Goal: Task Accomplishment & Management: Manage account settings

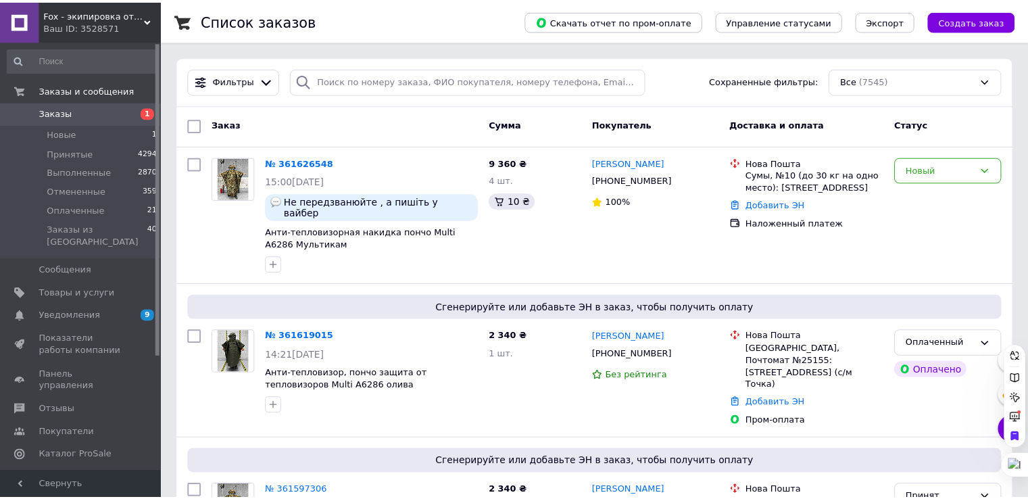
scroll to position [2, 0]
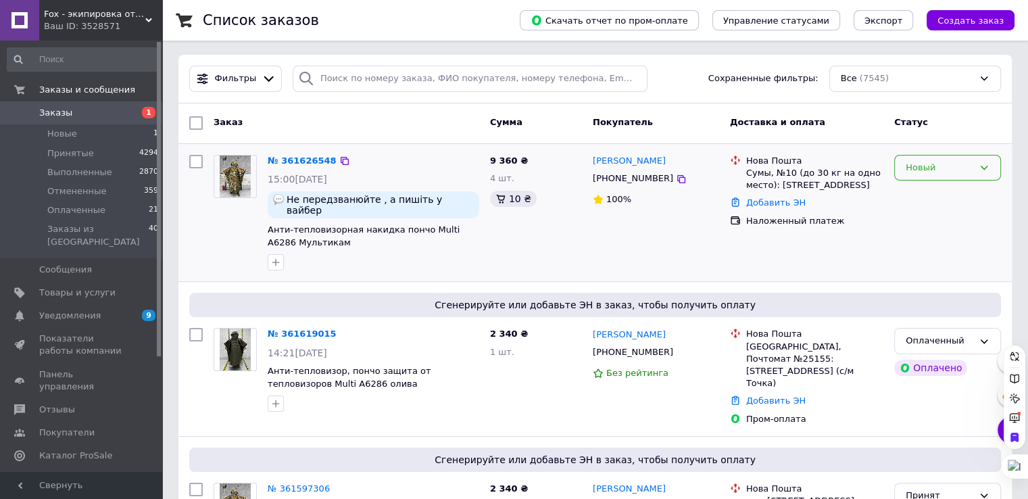
click at [982, 168] on icon at bounding box center [984, 167] width 11 height 11
click at [916, 191] on li "Принят" at bounding box center [947, 195] width 105 height 25
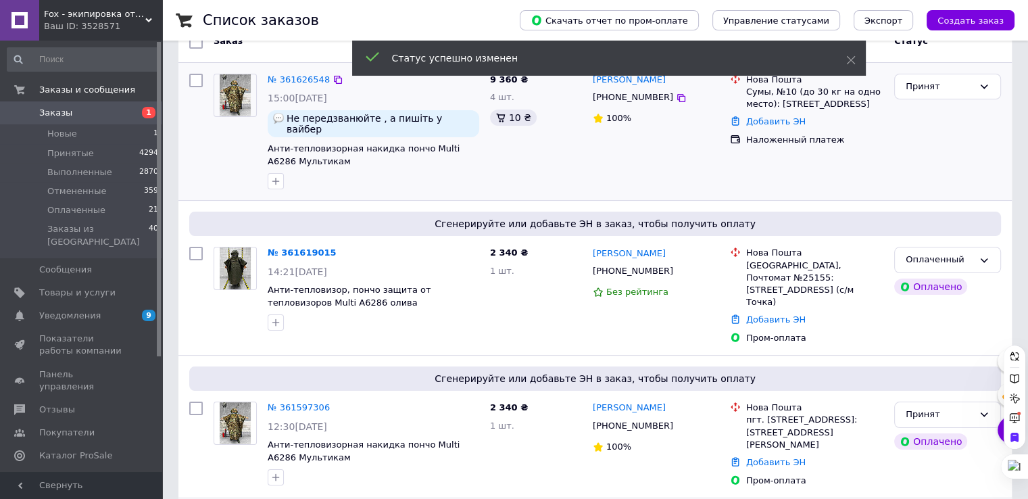
scroll to position [205, 0]
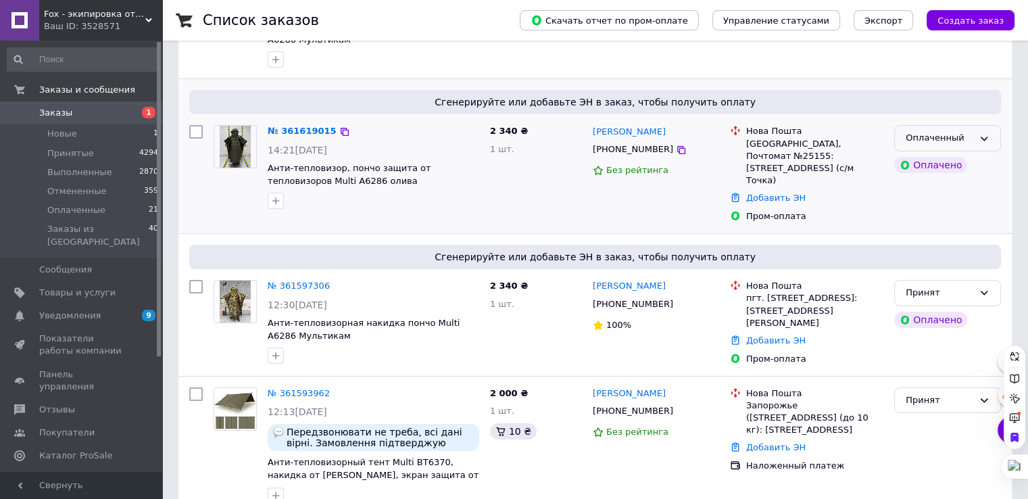
click at [982, 133] on icon at bounding box center [984, 138] width 11 height 11
click at [909, 155] on li "Принят" at bounding box center [947, 166] width 105 height 25
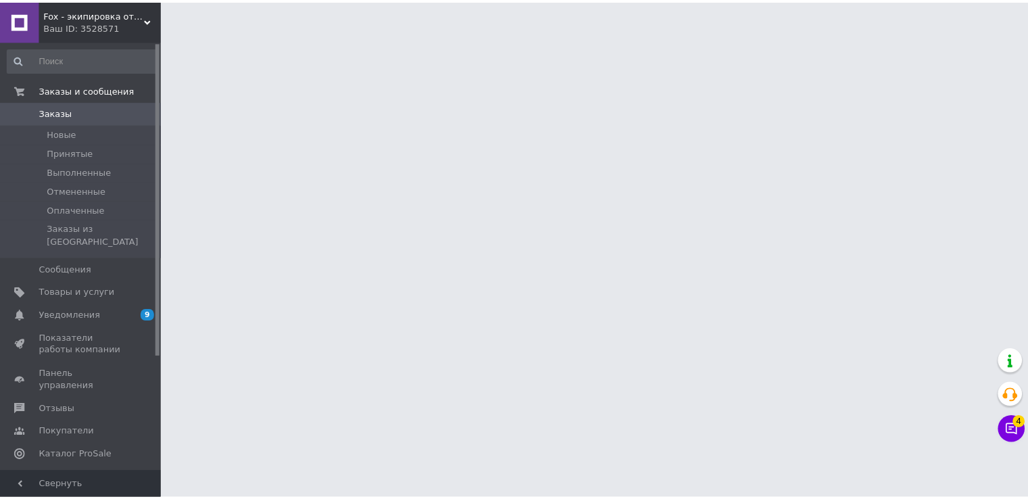
scroll to position [205, 0]
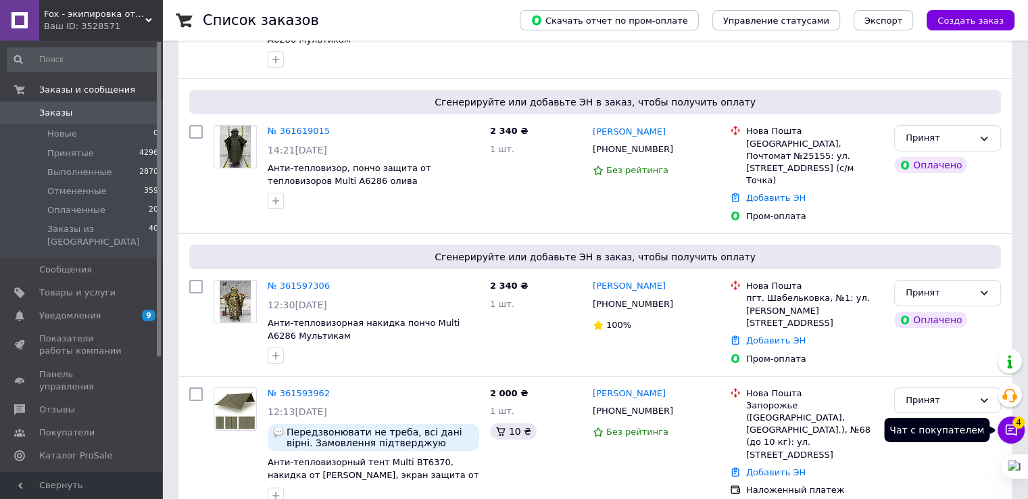
click at [1001, 431] on button "Чат с покупателем 4" at bounding box center [1011, 430] width 27 height 27
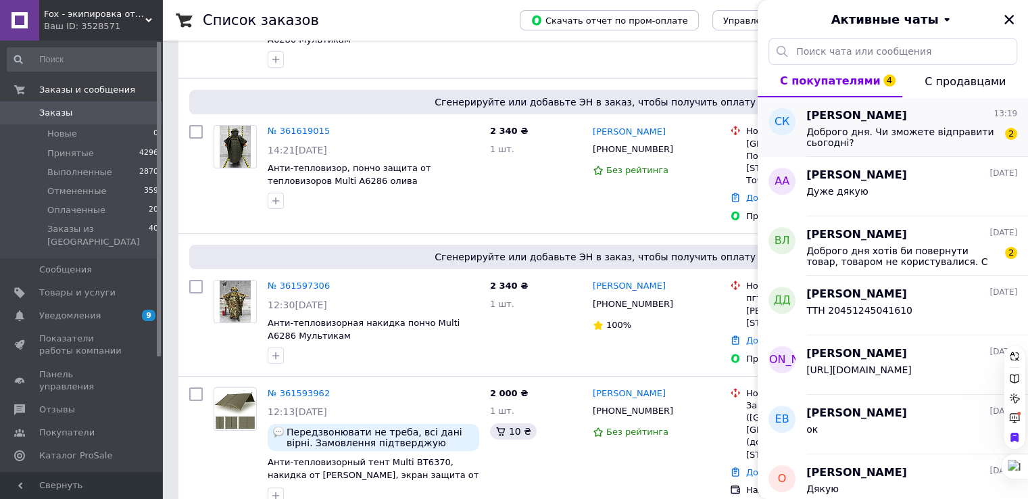
click at [909, 137] on span "Доброго дня. Чи зможете відправити сьогодні?" at bounding box center [903, 137] width 192 height 22
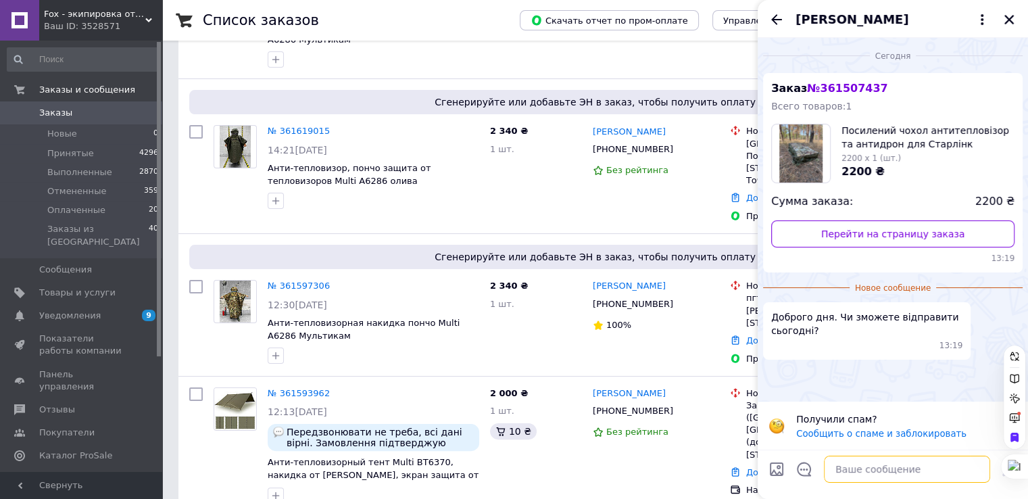
click at [864, 471] on textarea at bounding box center [907, 469] width 166 height 27
type textarea "доброго дня"
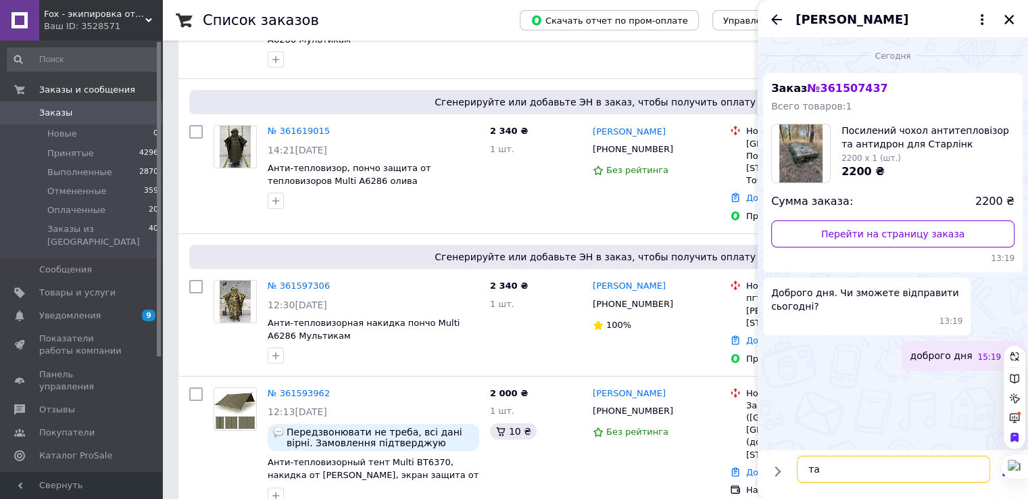
type textarea "так"
click at [1008, 21] on icon "Закрыть" at bounding box center [1009, 19] width 9 height 9
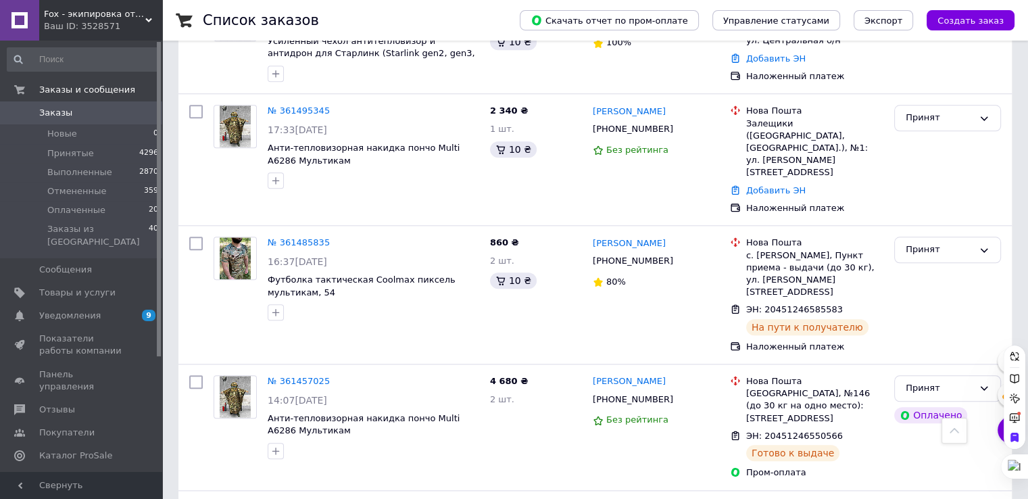
scroll to position [1285, 0]
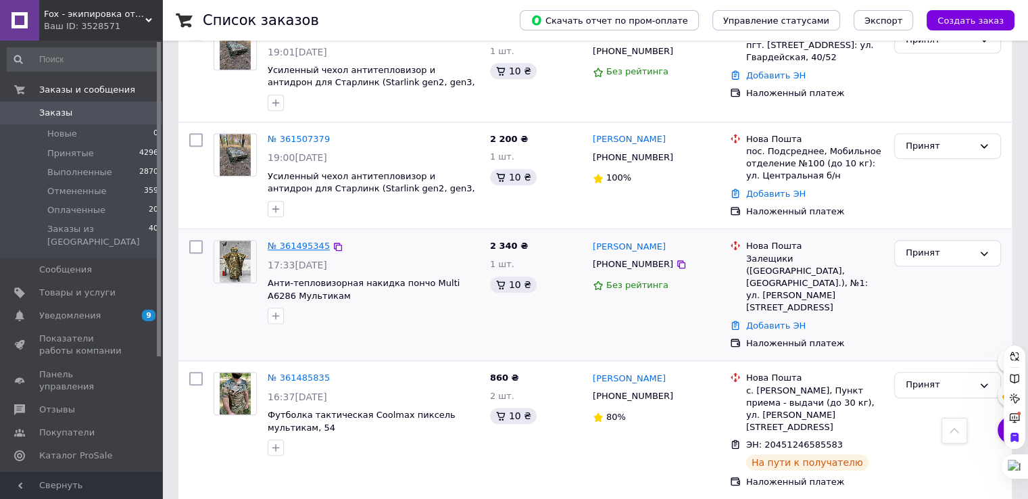
click at [303, 241] on link "№ 361495345" at bounding box center [299, 246] width 62 height 10
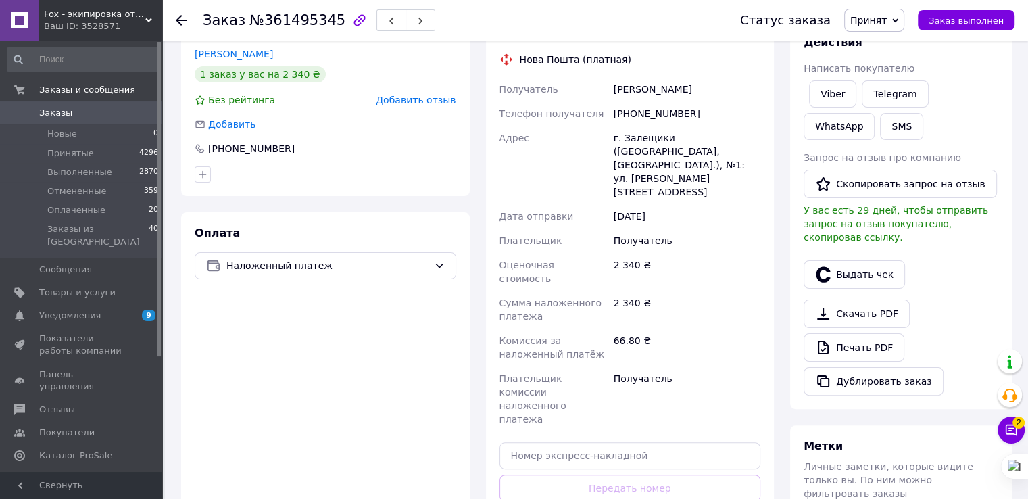
scroll to position [270, 0]
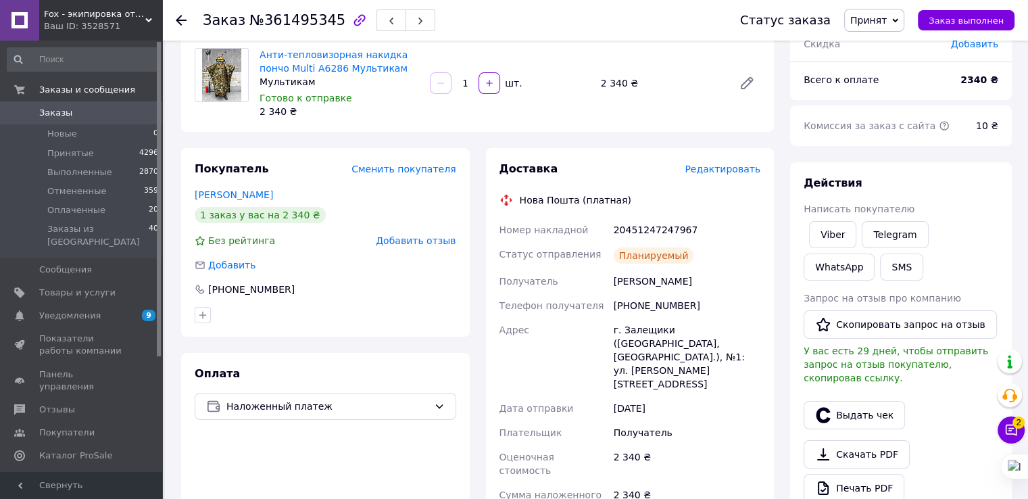
scroll to position [0, 0]
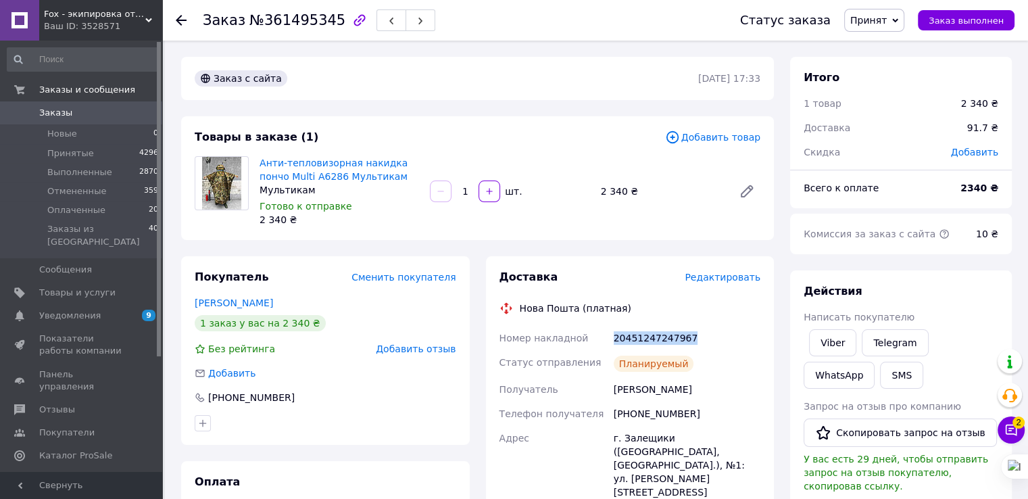
drag, startPoint x: 691, startPoint y: 339, endPoint x: 610, endPoint y: 331, distance: 81.5
copy div "Номер накладной 20451247247967"
click at [95, 111] on span "Заказы" at bounding box center [82, 113] width 86 height 12
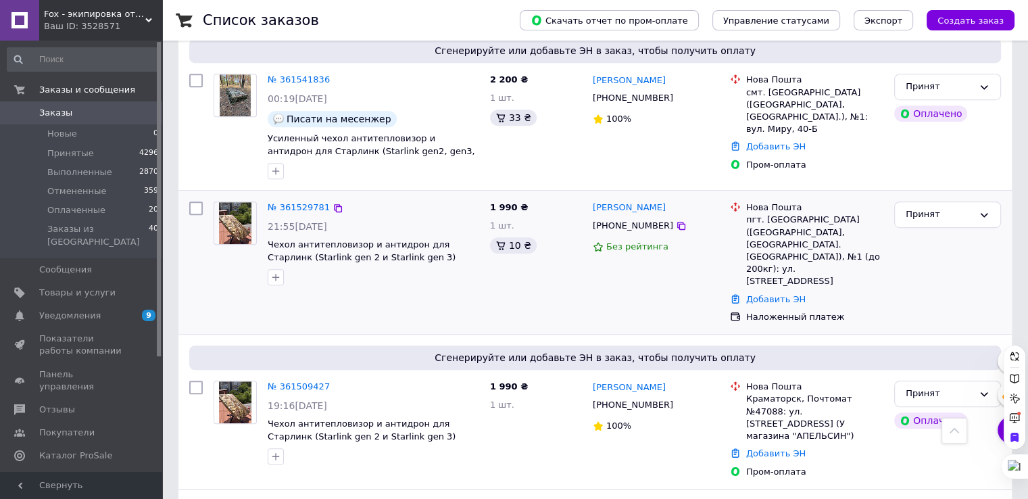
scroll to position [1149, 0]
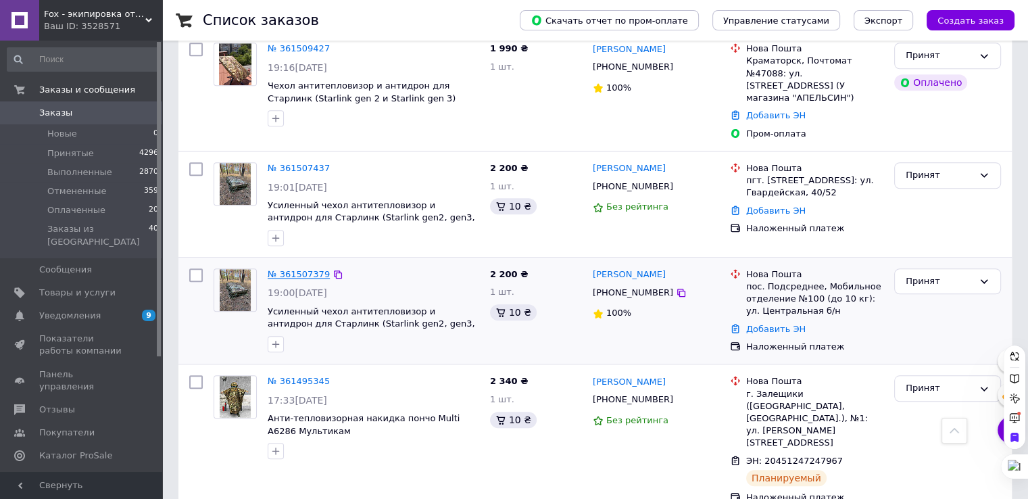
click at [294, 269] on link "№ 361507379" at bounding box center [299, 274] width 62 height 10
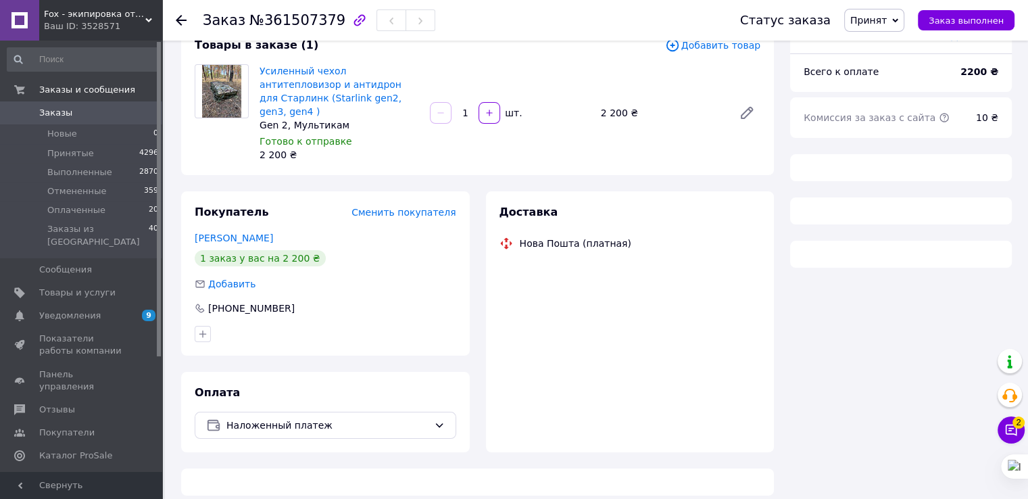
scroll to position [473, 0]
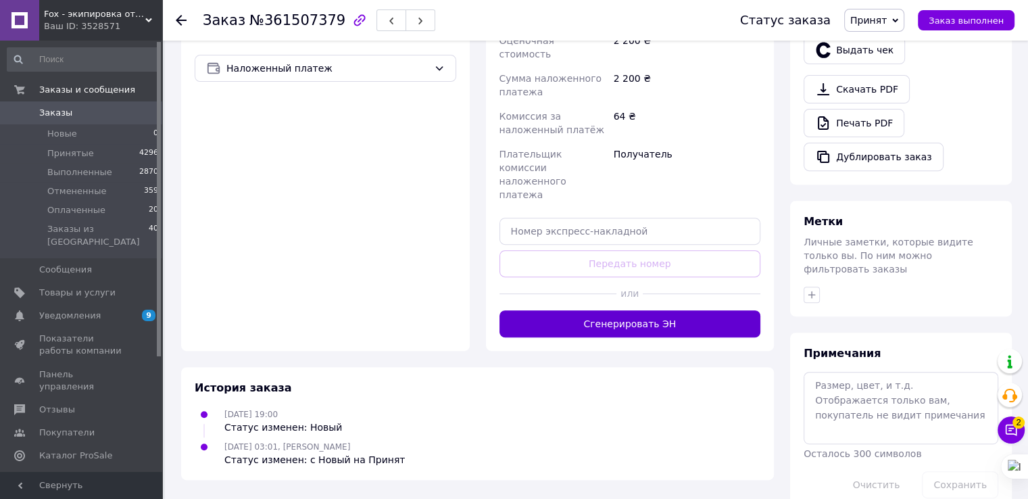
click at [670, 310] on button "Сгенерировать ЭН" at bounding box center [631, 323] width 262 height 27
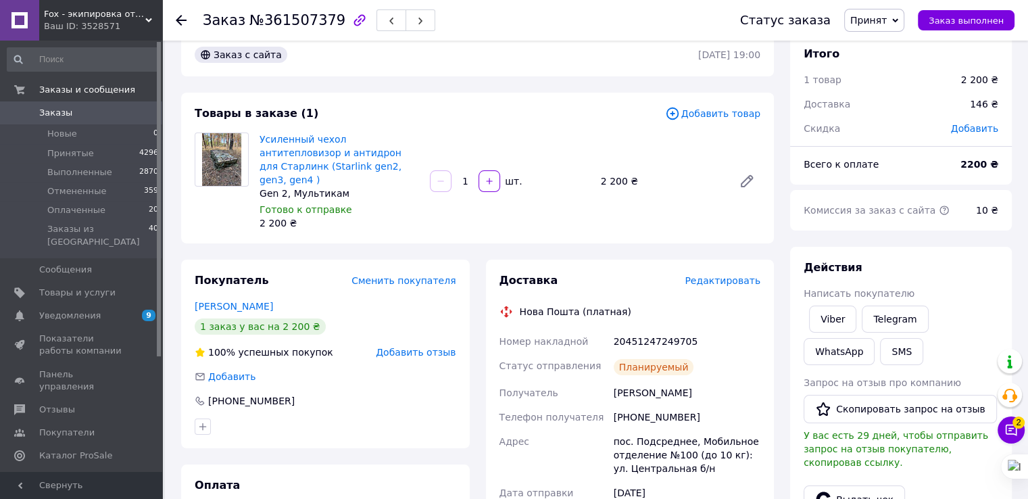
scroll to position [0, 0]
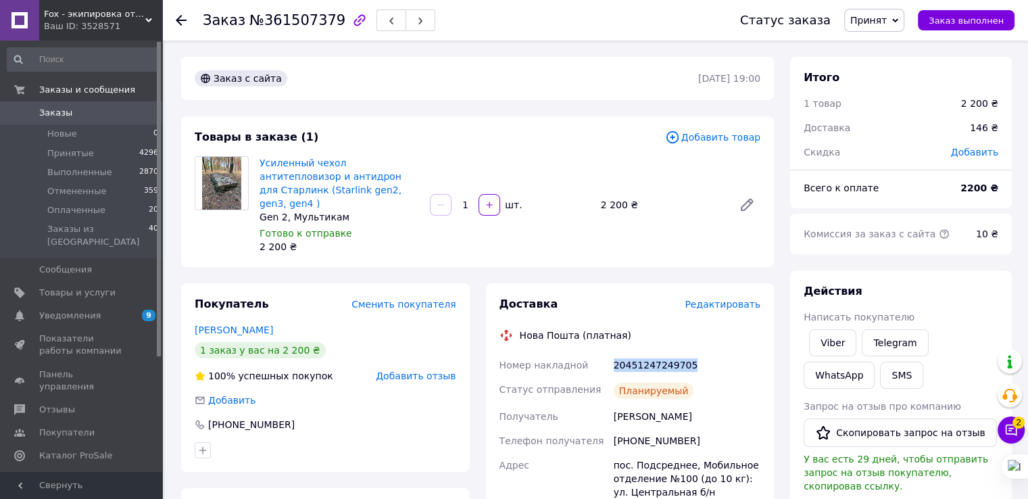
drag, startPoint x: 695, startPoint y: 350, endPoint x: 614, endPoint y: 350, distance: 81.1
click at [614, 353] on div "20451247249705" at bounding box center [687, 365] width 152 height 24
copy div "20451247249705"
click at [101, 112] on span "Заказы" at bounding box center [82, 113] width 86 height 12
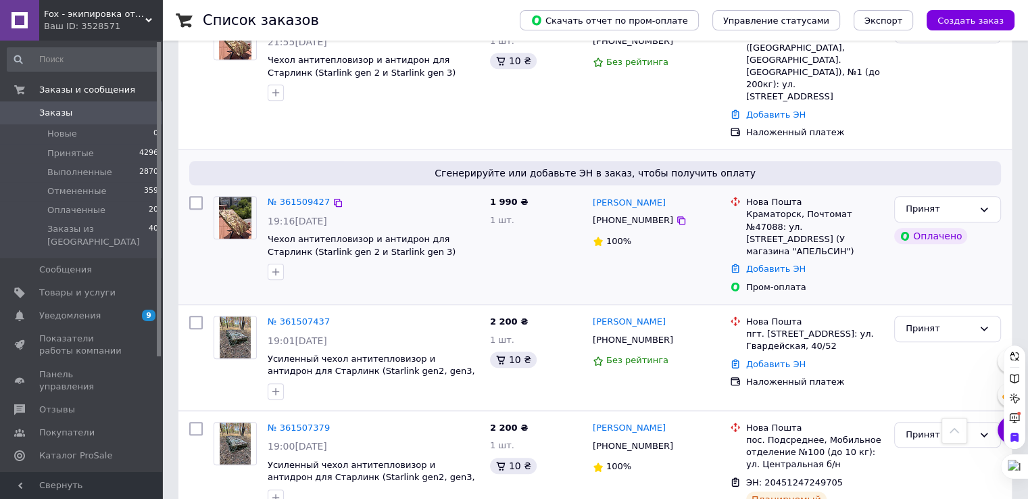
scroll to position [1082, 0]
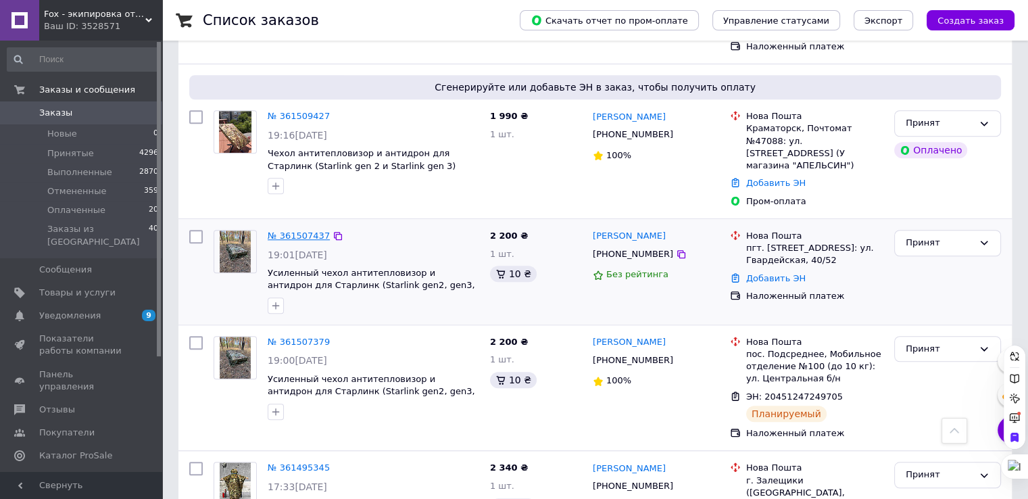
click at [306, 231] on link "№ 361507437" at bounding box center [299, 236] width 62 height 10
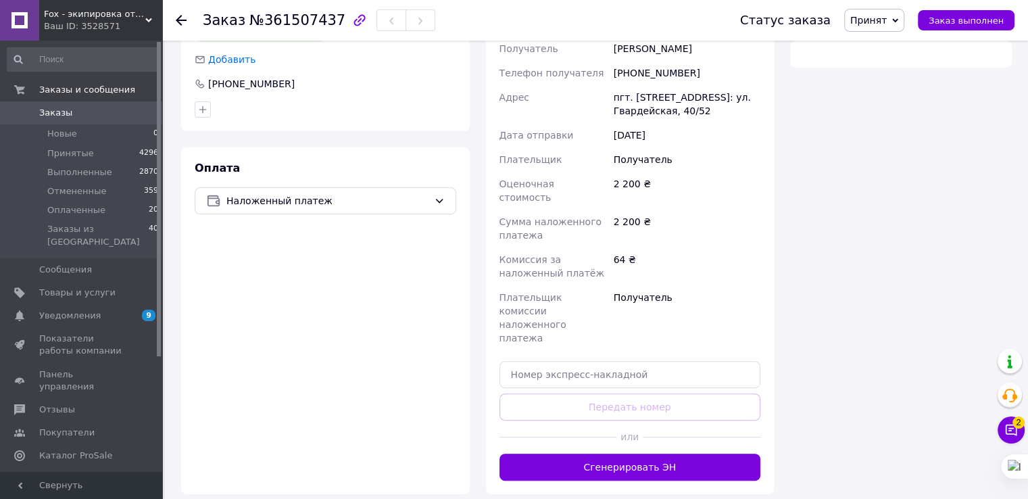
scroll to position [473, 0]
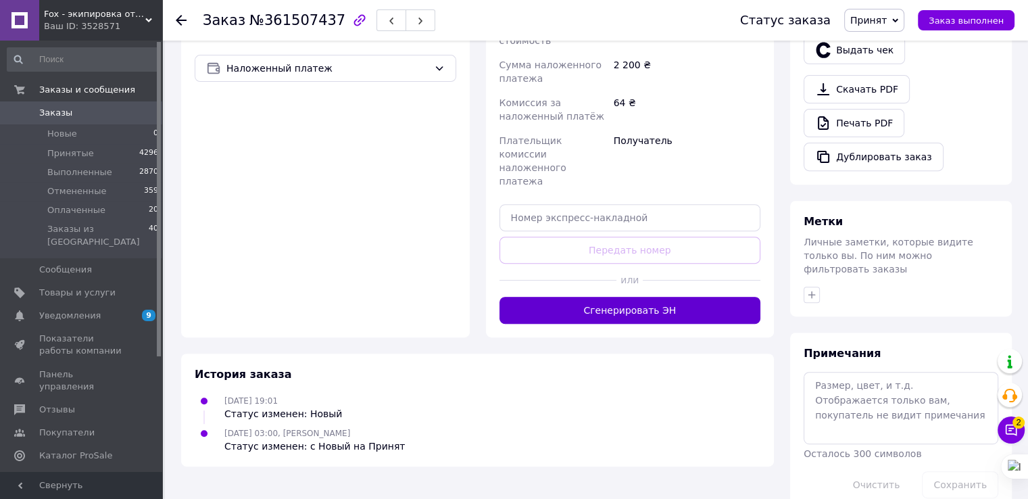
click at [679, 297] on button "Сгенерировать ЭН" at bounding box center [631, 310] width 262 height 27
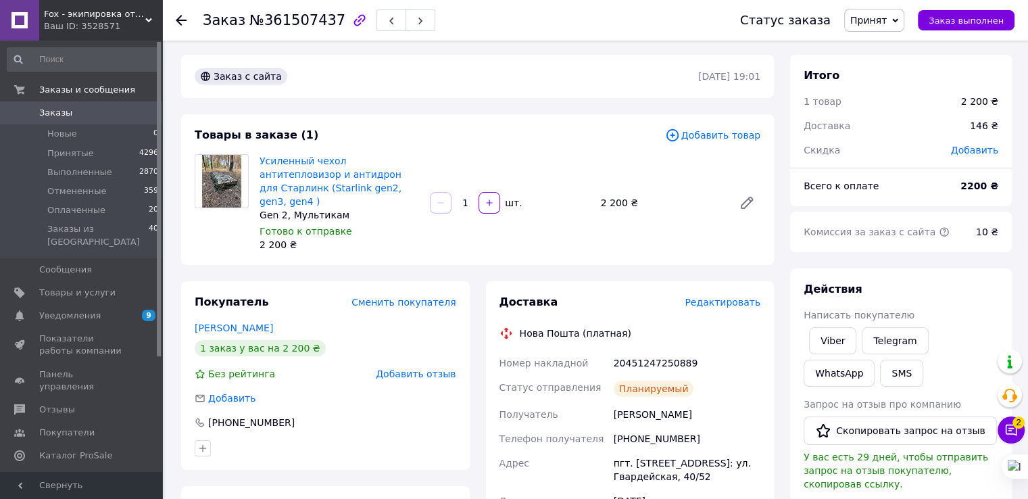
scroll to position [0, 0]
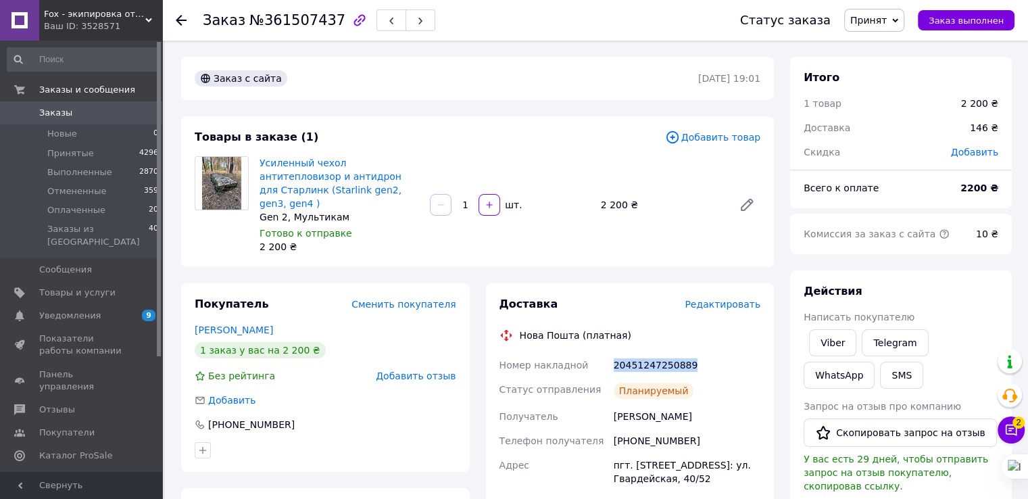
drag, startPoint x: 692, startPoint y: 352, endPoint x: 609, endPoint y: 351, distance: 83.2
copy div "Номер накладной 20451247250889"
click at [74, 113] on span "Заказы" at bounding box center [82, 113] width 86 height 12
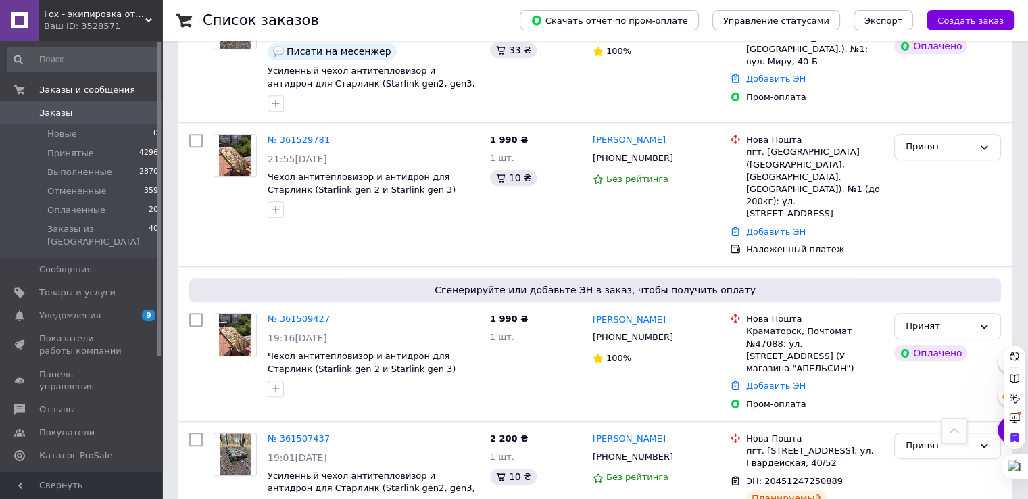
scroll to position [879, 0]
click at [309, 314] on link "№ 361509427" at bounding box center [299, 319] width 62 height 10
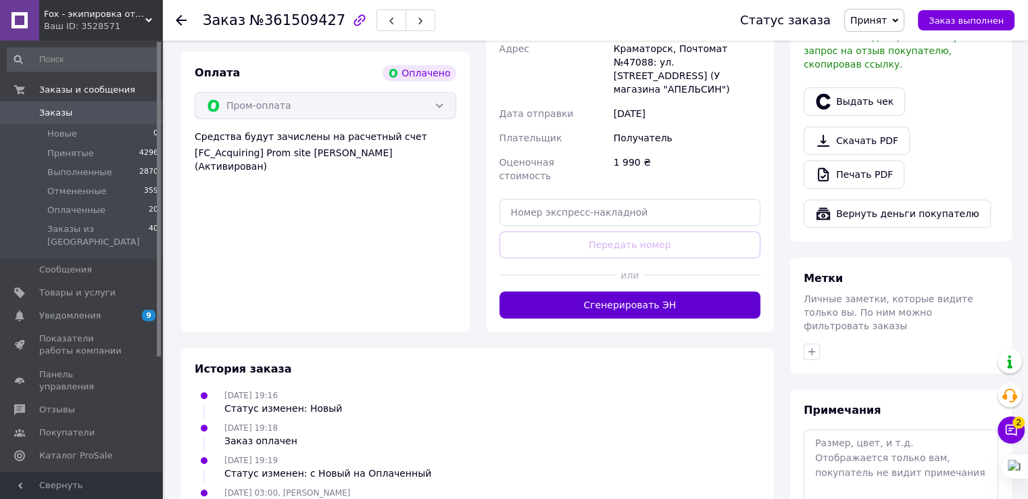
scroll to position [684, 0]
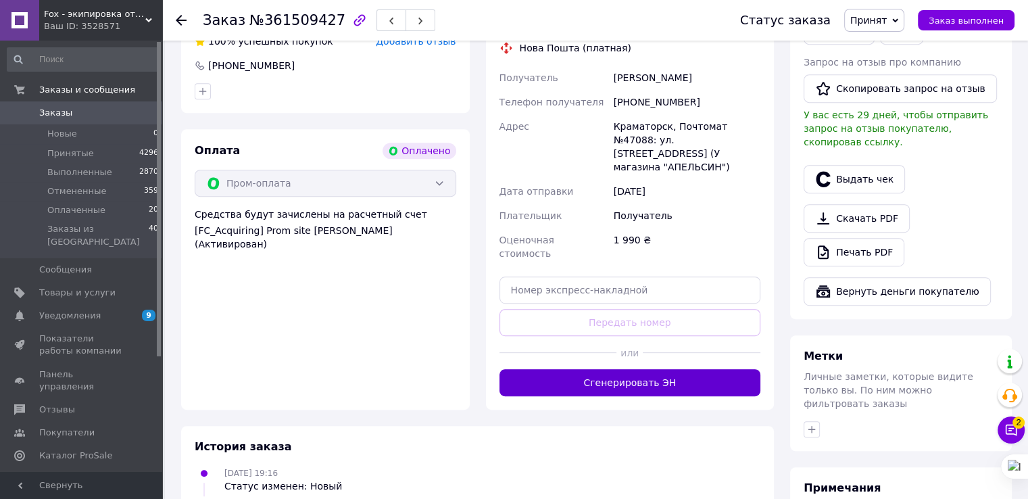
click at [642, 369] on button "Сгенерировать ЭН" at bounding box center [631, 382] width 262 height 27
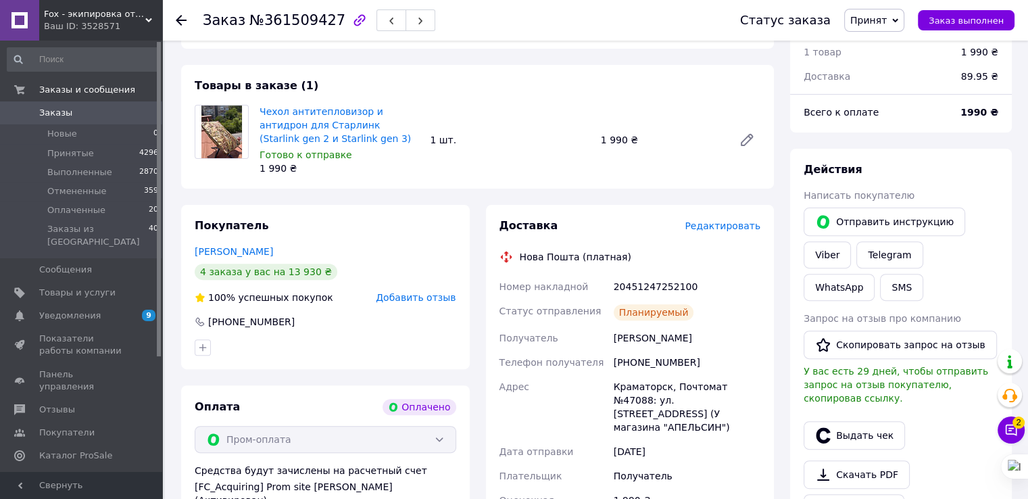
scroll to position [414, 0]
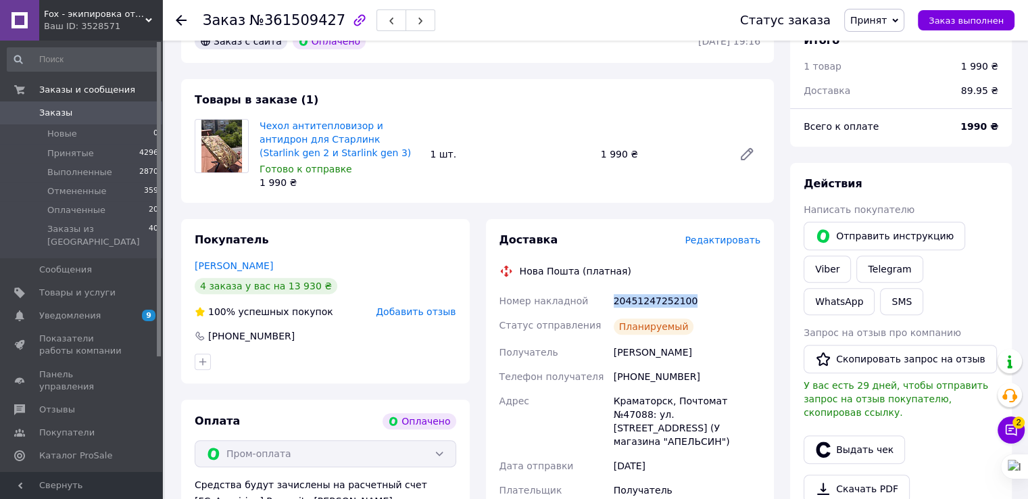
drag, startPoint x: 698, startPoint y: 302, endPoint x: 613, endPoint y: 298, distance: 85.3
click at [613, 298] on div "20451247252100" at bounding box center [687, 301] width 152 height 24
copy div "20451247252100"
click at [69, 112] on span "Заказы" at bounding box center [82, 113] width 86 height 12
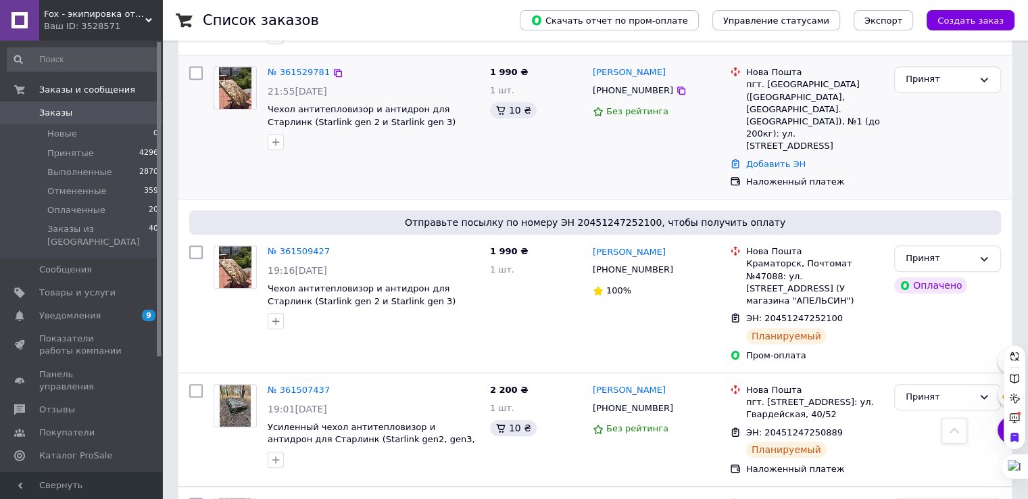
scroll to position [676, 0]
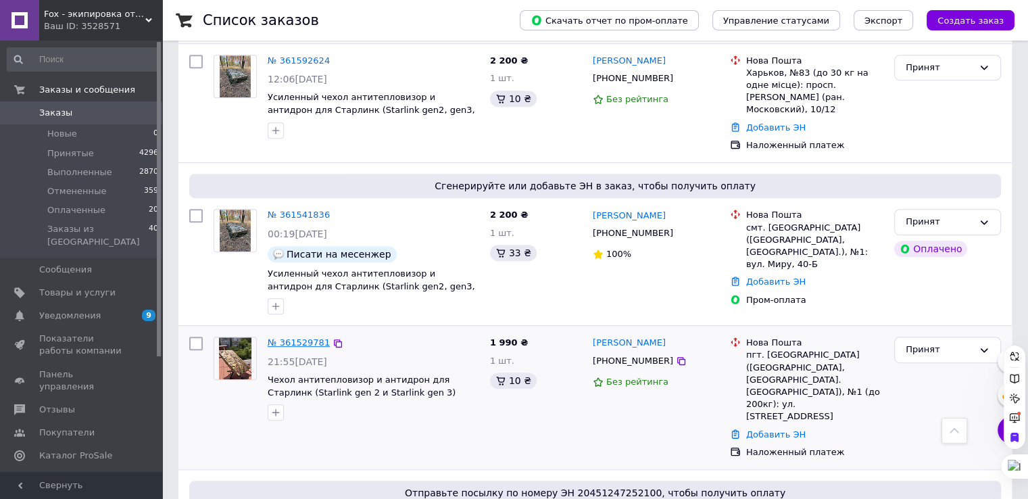
click at [296, 337] on link "№ 361529781" at bounding box center [299, 342] width 62 height 10
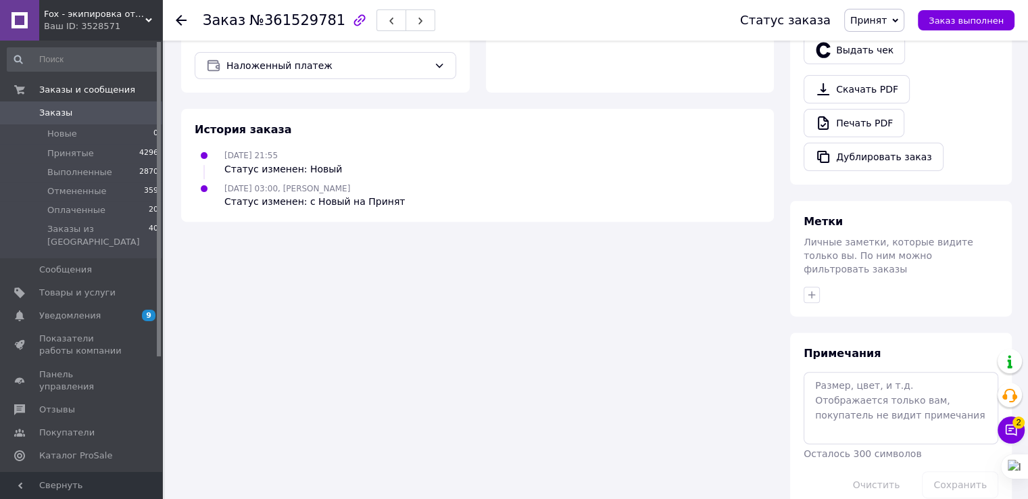
scroll to position [473, 0]
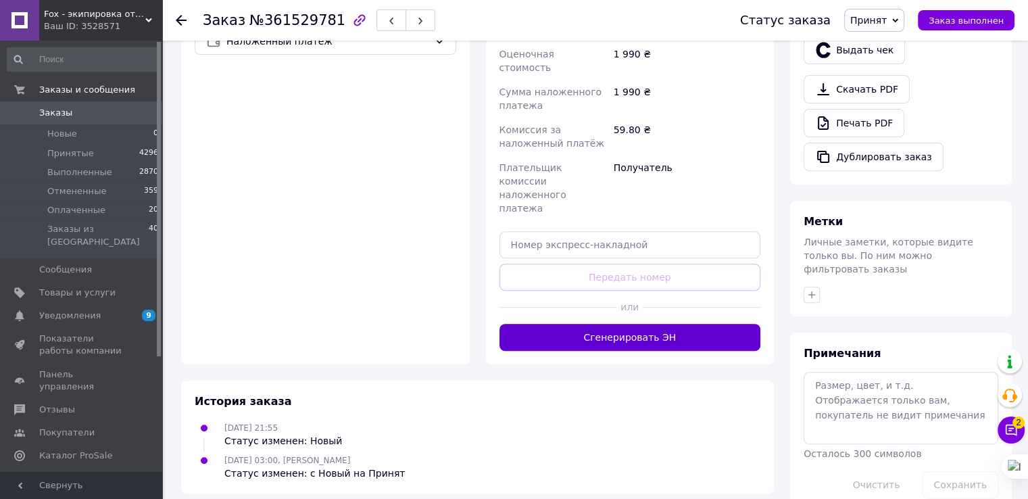
click at [646, 324] on button "Сгенерировать ЭН" at bounding box center [631, 337] width 262 height 27
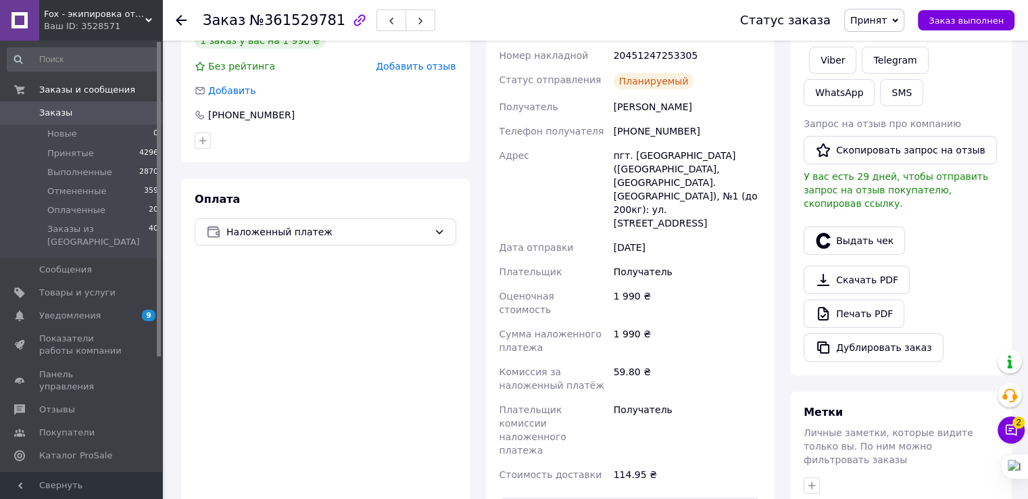
scroll to position [135, 0]
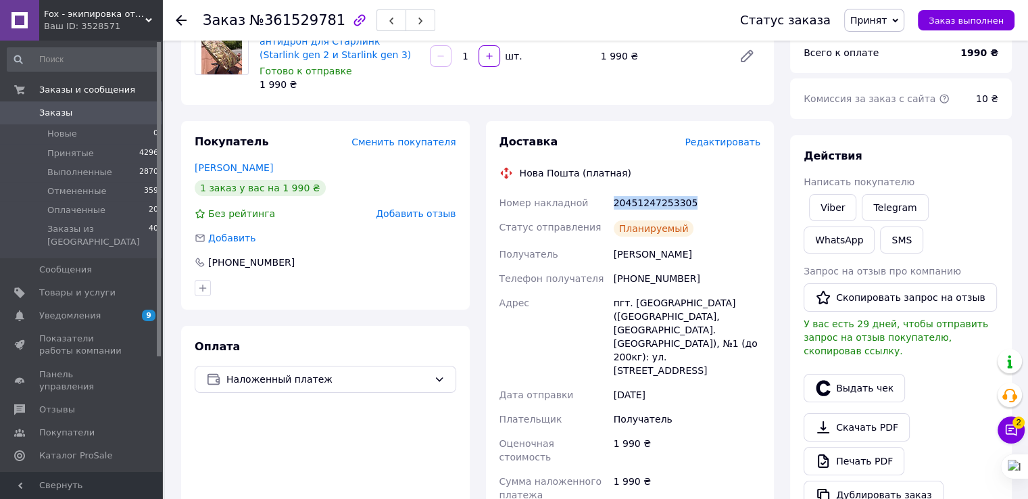
drag, startPoint x: 684, startPoint y: 206, endPoint x: 603, endPoint y: 202, distance: 81.2
click at [603, 202] on div "Номер накладной 20451247253305 Статус отправления Планируемый Получатель Чехран…" at bounding box center [630, 413] width 267 height 444
copy div "Номер накладной 20451247253305"
click at [57, 109] on span "Заказы" at bounding box center [55, 113] width 33 height 12
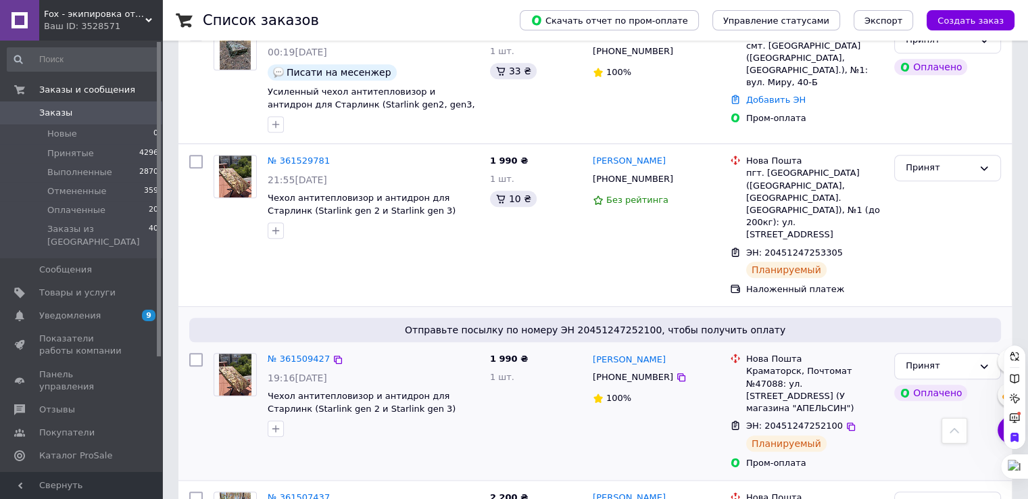
scroll to position [609, 0]
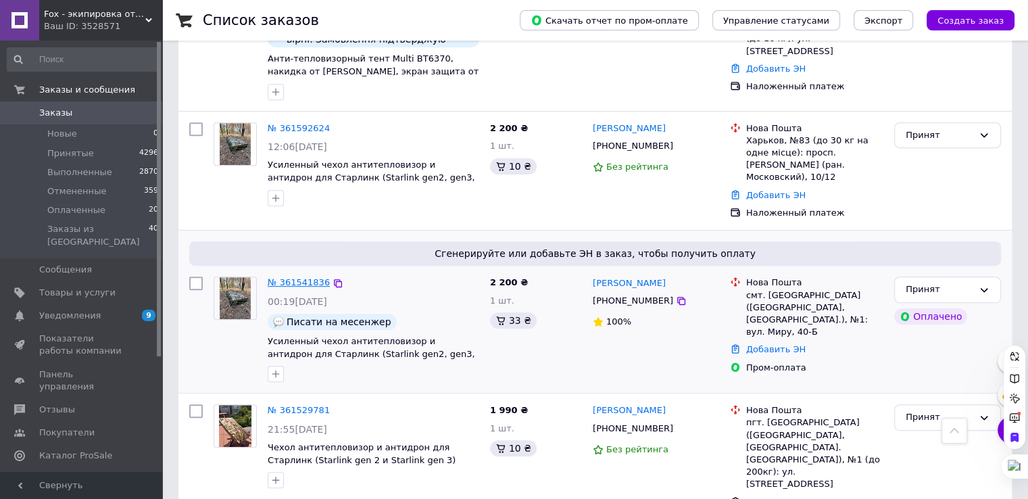
click at [314, 277] on link "№ 361541836" at bounding box center [299, 282] width 62 height 10
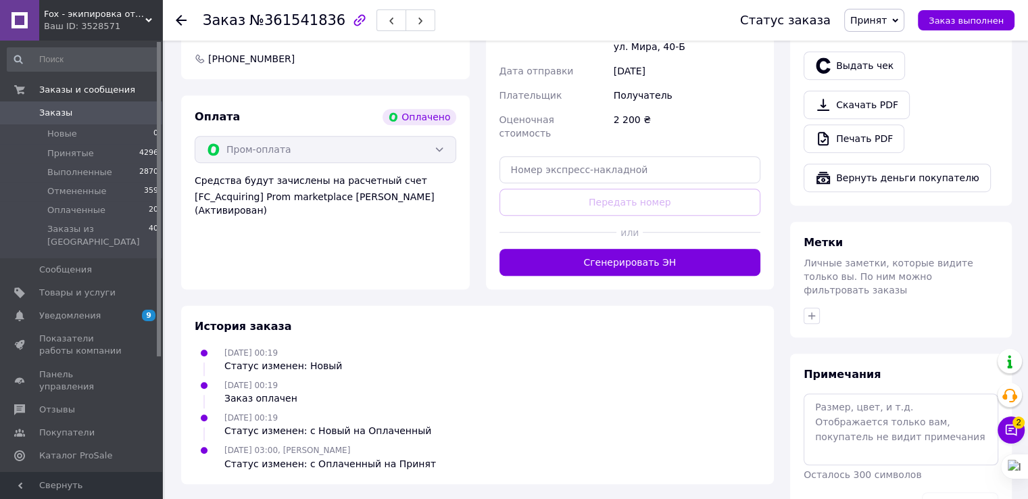
scroll to position [867, 0]
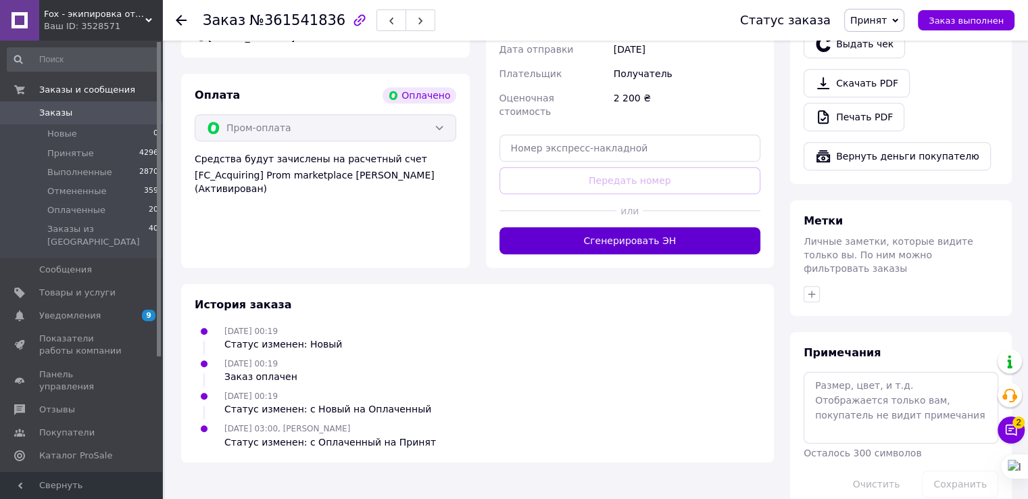
click at [642, 227] on button "Сгенерировать ЭН" at bounding box center [631, 240] width 262 height 27
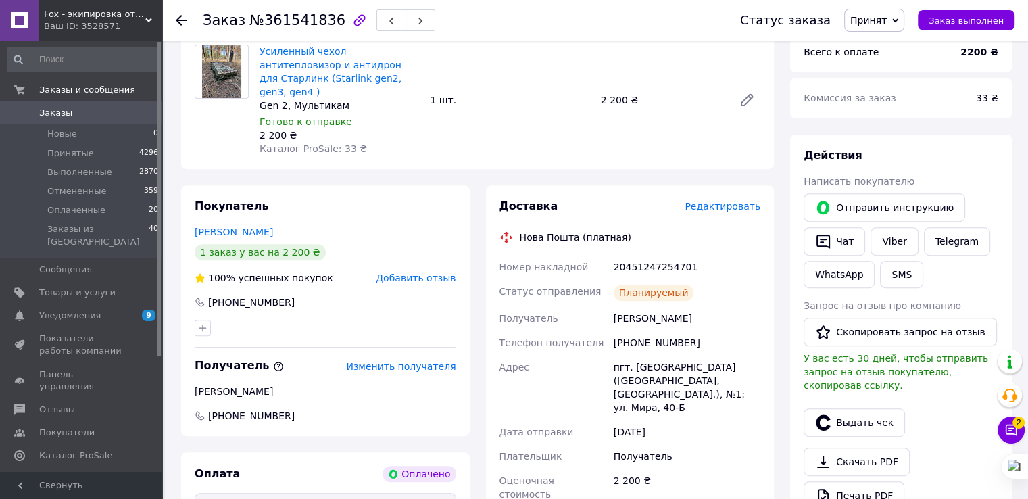
scroll to position [461, 0]
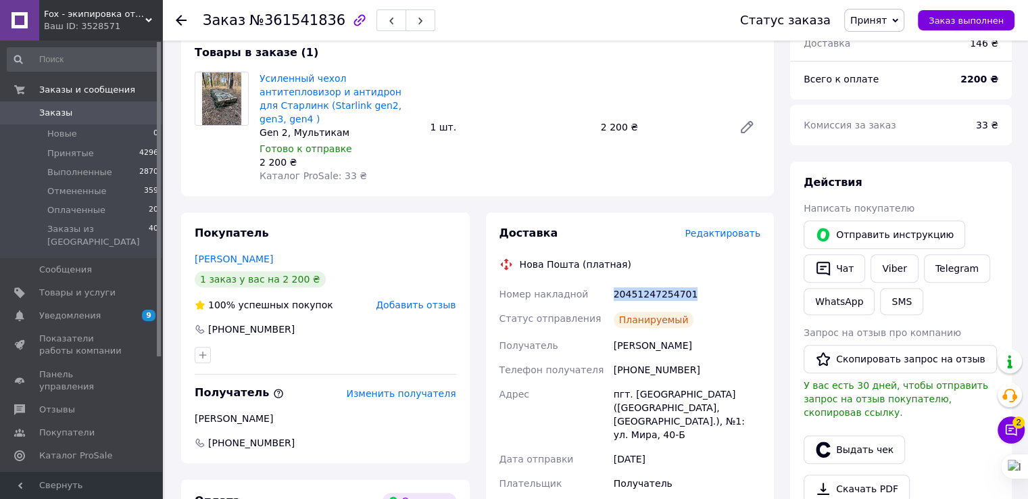
drag, startPoint x: 690, startPoint y: 280, endPoint x: 610, endPoint y: 280, distance: 79.8
click at [610, 282] on div "Номер накладной 20451247254701 Статус отправления Планируемый Получатель Беленк…" at bounding box center [630, 420] width 267 height 276
copy div "Номер накладной 20451247254701"
click at [95, 106] on link "Заказы 0" at bounding box center [83, 112] width 166 height 23
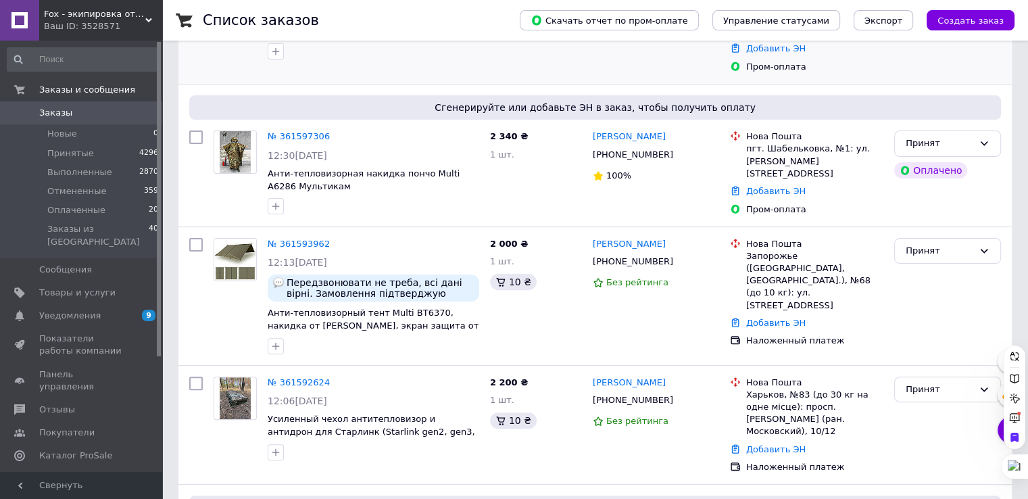
scroll to position [473, 0]
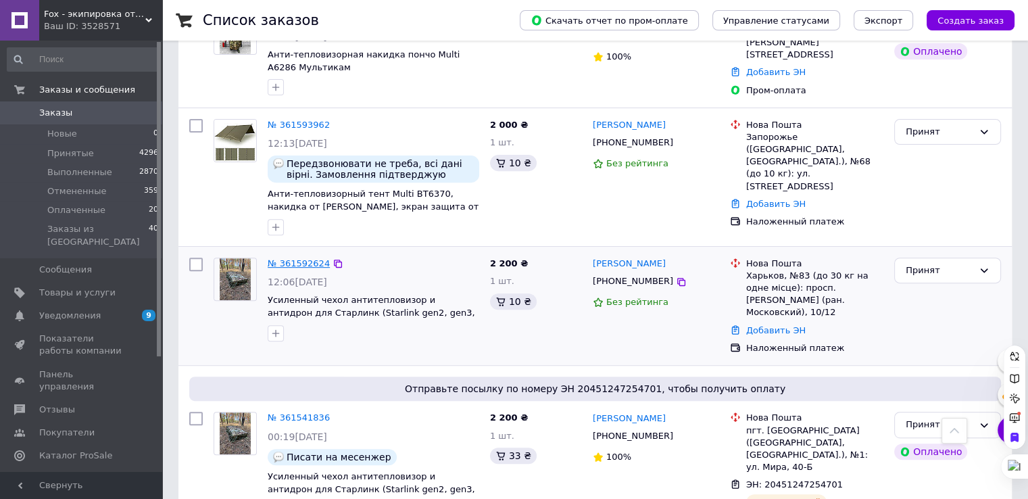
click at [301, 258] on link "№ 361592624" at bounding box center [299, 263] width 62 height 10
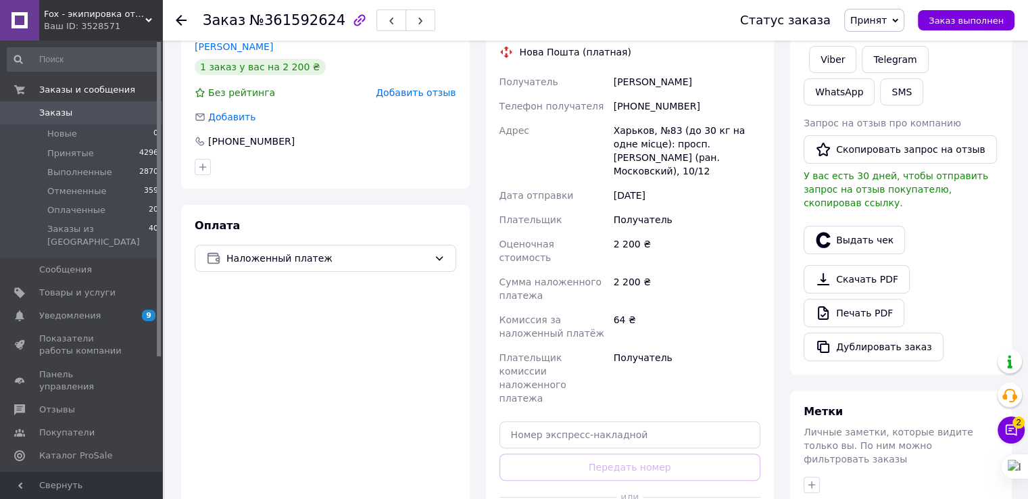
scroll to position [338, 0]
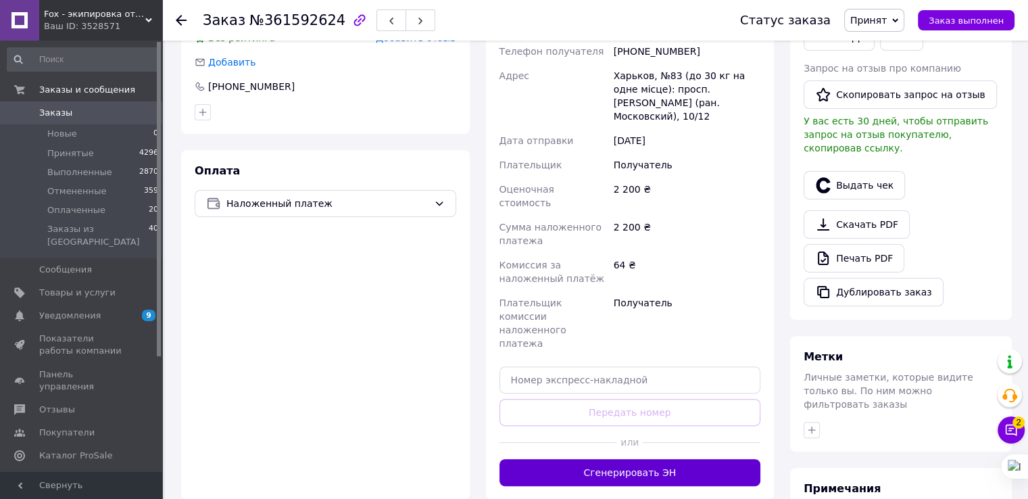
click at [604, 459] on button "Сгенерировать ЭН" at bounding box center [631, 472] width 262 height 27
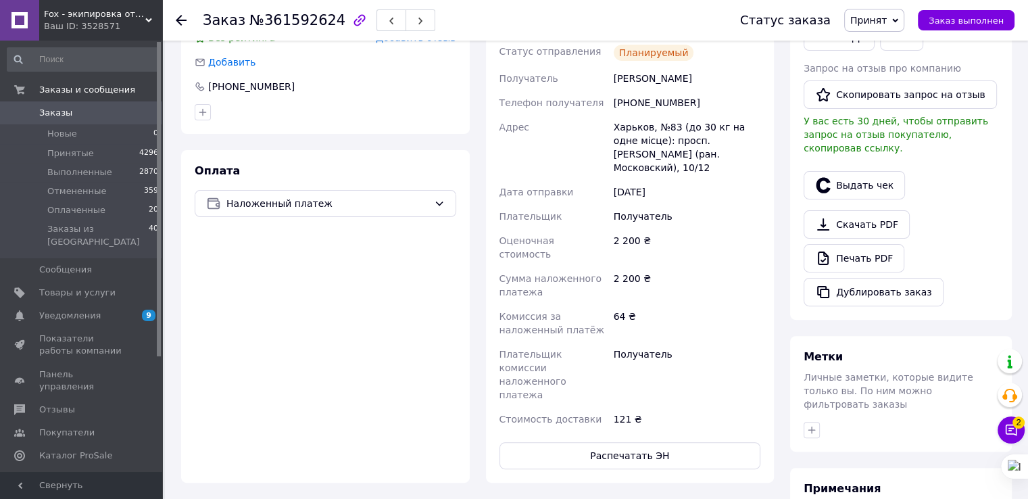
scroll to position [0, 0]
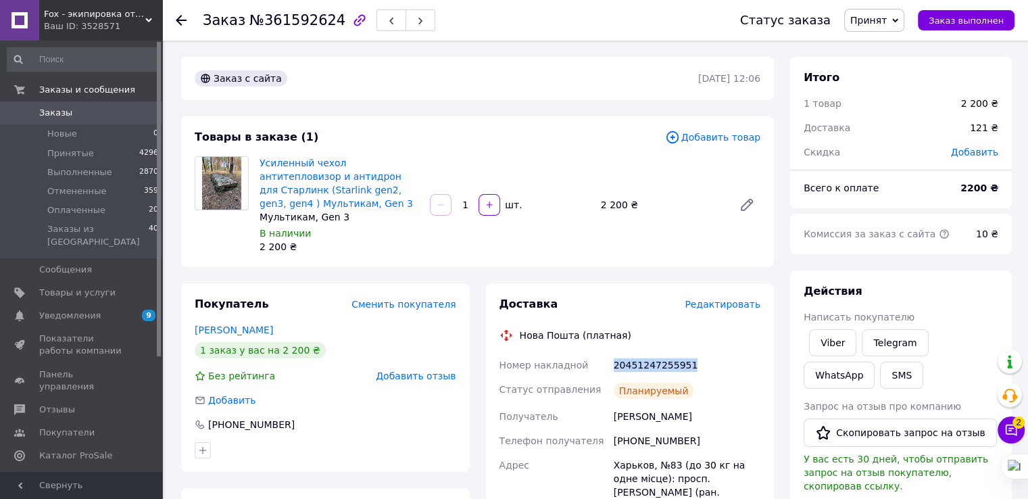
drag, startPoint x: 686, startPoint y: 350, endPoint x: 611, endPoint y: 347, distance: 75.1
click at [611, 353] on div "20451247255951" at bounding box center [687, 365] width 152 height 24
copy div "20451247255951"
click at [93, 114] on span "Заказы" at bounding box center [82, 113] width 86 height 12
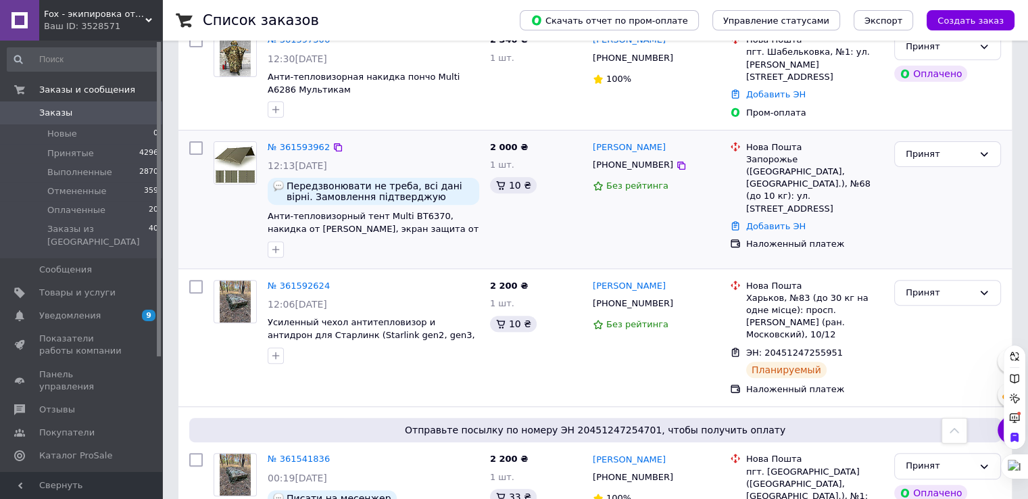
scroll to position [406, 0]
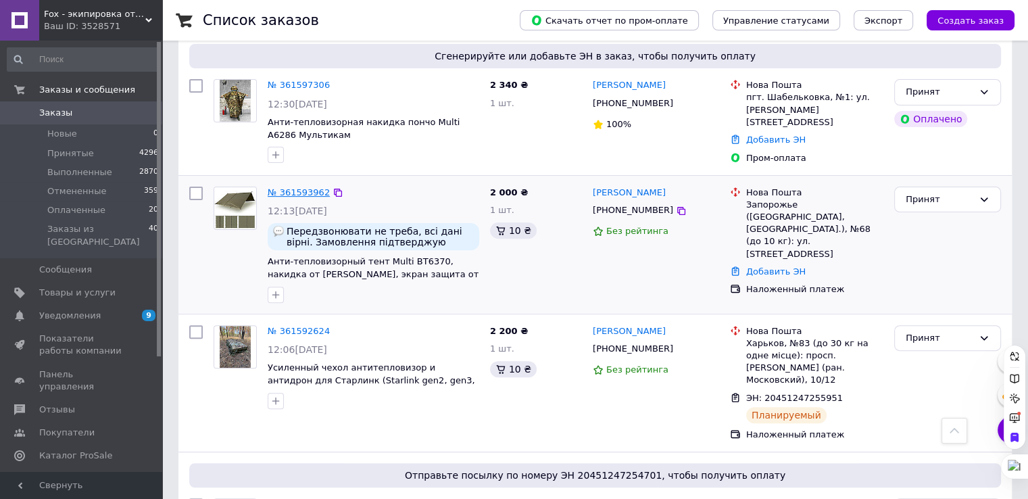
click at [308, 187] on link "№ 361593962" at bounding box center [299, 192] width 62 height 10
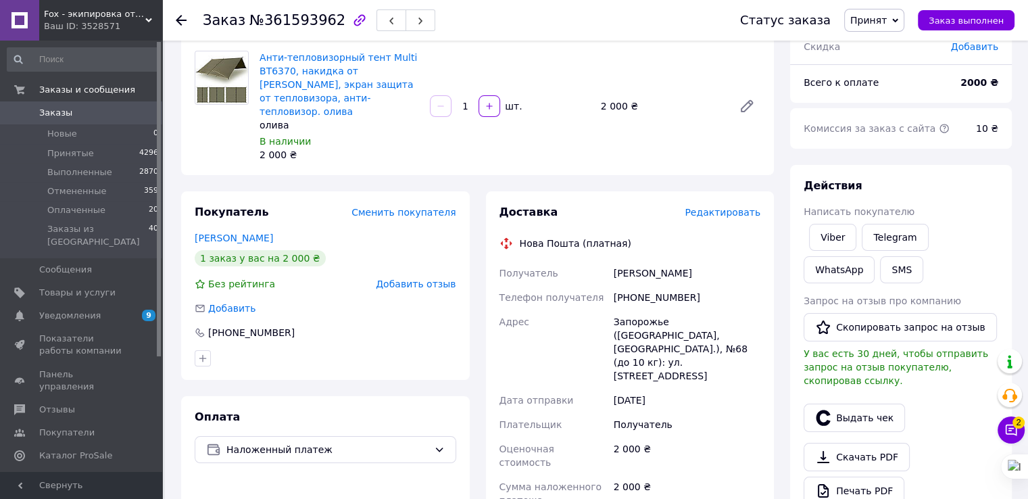
scroll to position [406, 0]
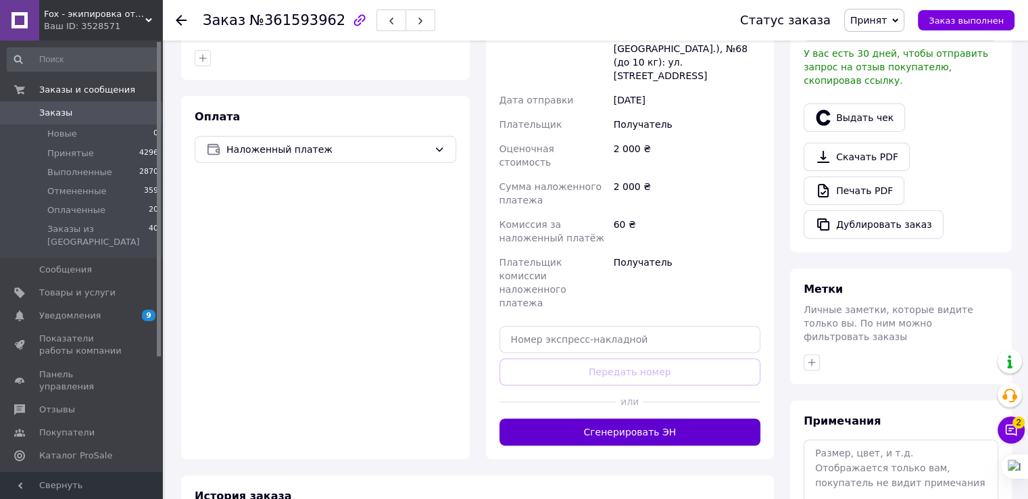
click at [629, 419] on button "Сгенерировать ЭН" at bounding box center [631, 432] width 262 height 27
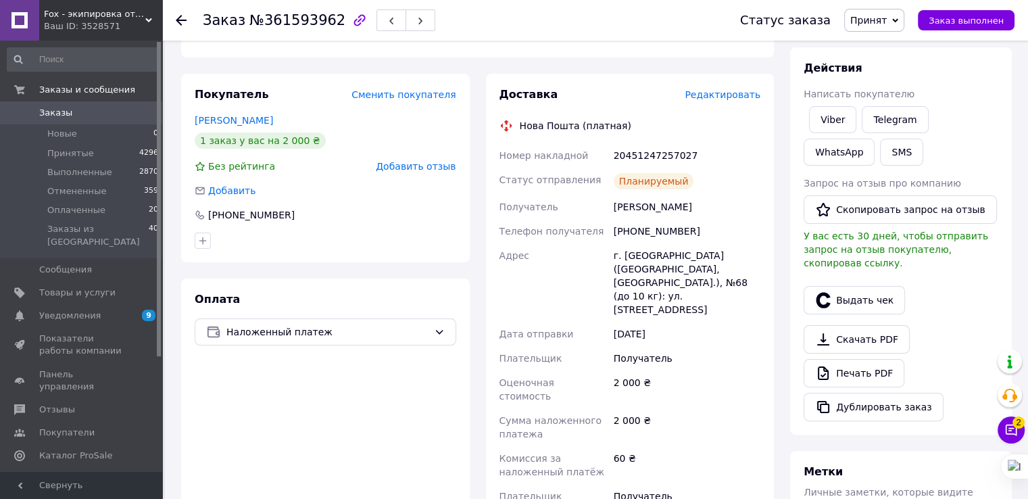
scroll to position [68, 0]
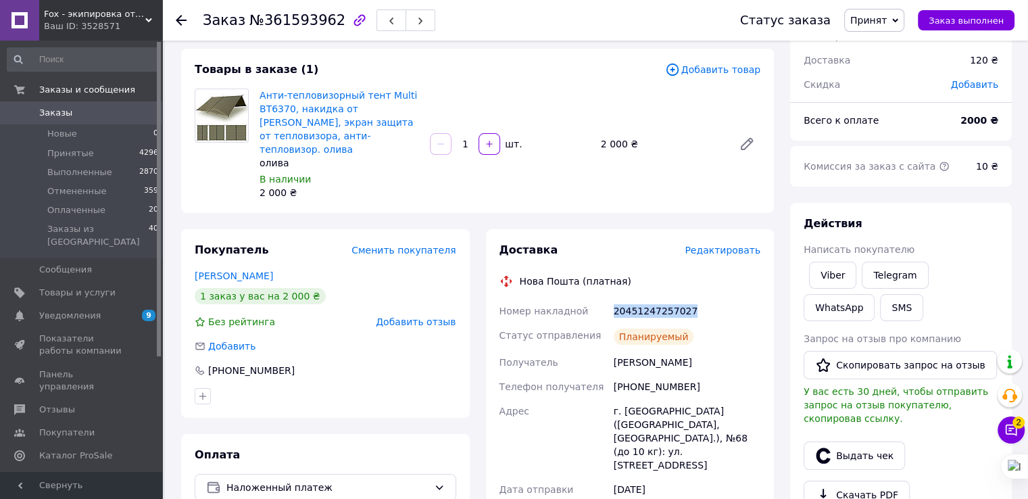
drag, startPoint x: 692, startPoint y: 295, endPoint x: 609, endPoint y: 295, distance: 82.5
copy div "Номер накладной 20451247257027"
click at [96, 112] on span "Заказы" at bounding box center [82, 113] width 86 height 12
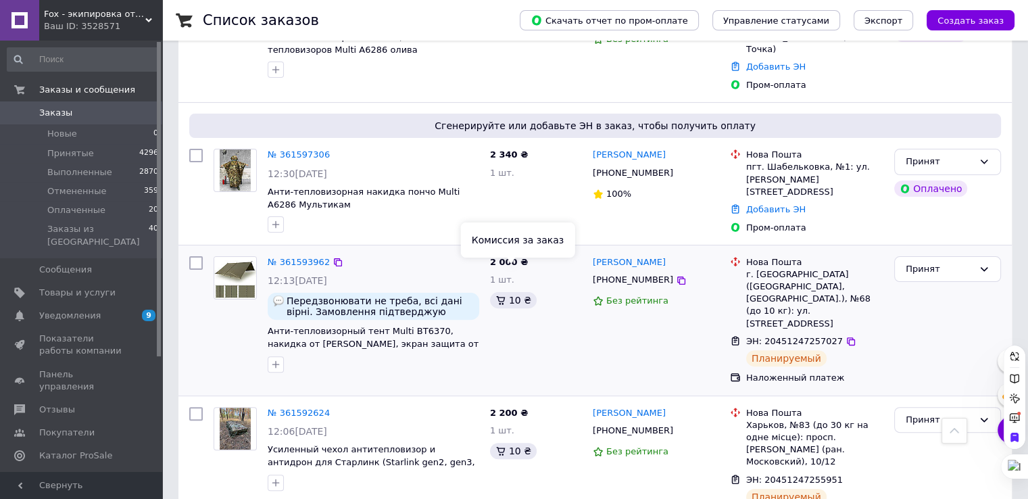
scroll to position [338, 0]
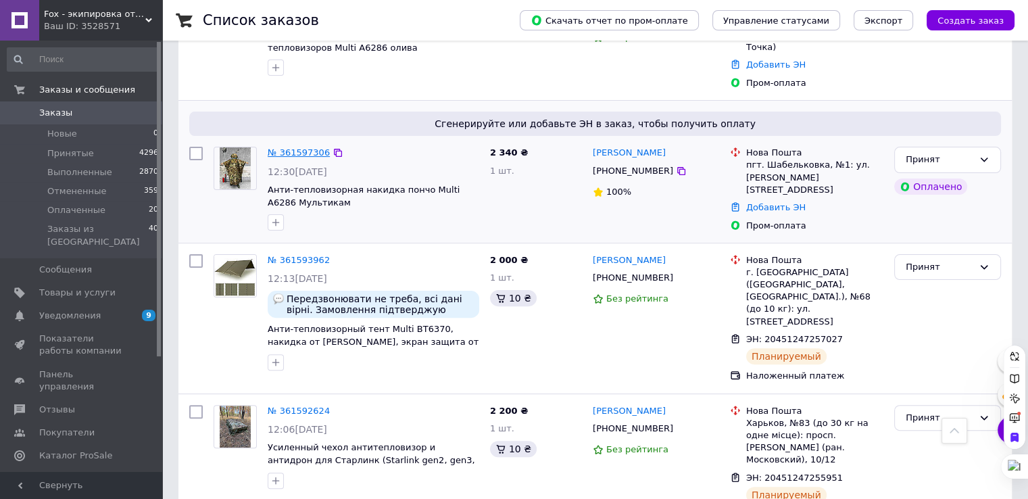
click at [303, 147] on link "№ 361597306" at bounding box center [299, 152] width 62 height 10
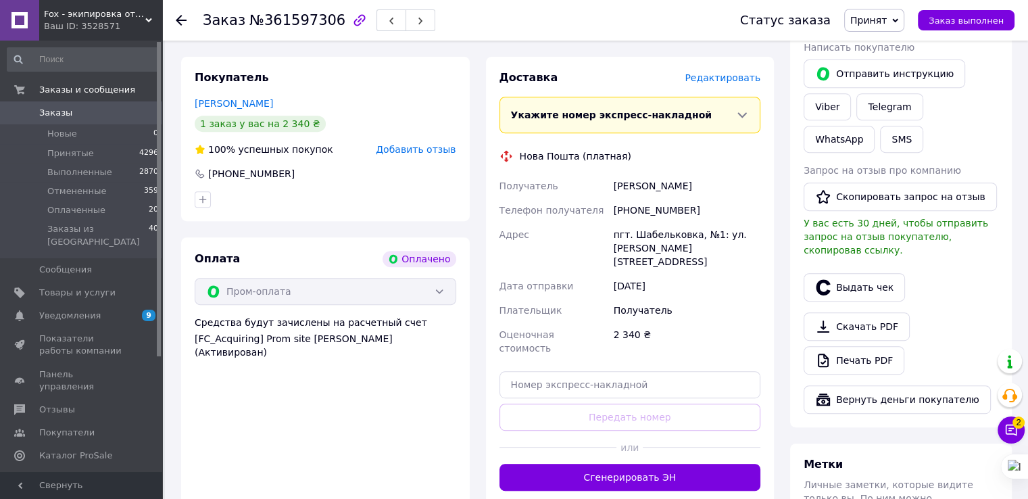
scroll to position [609, 0]
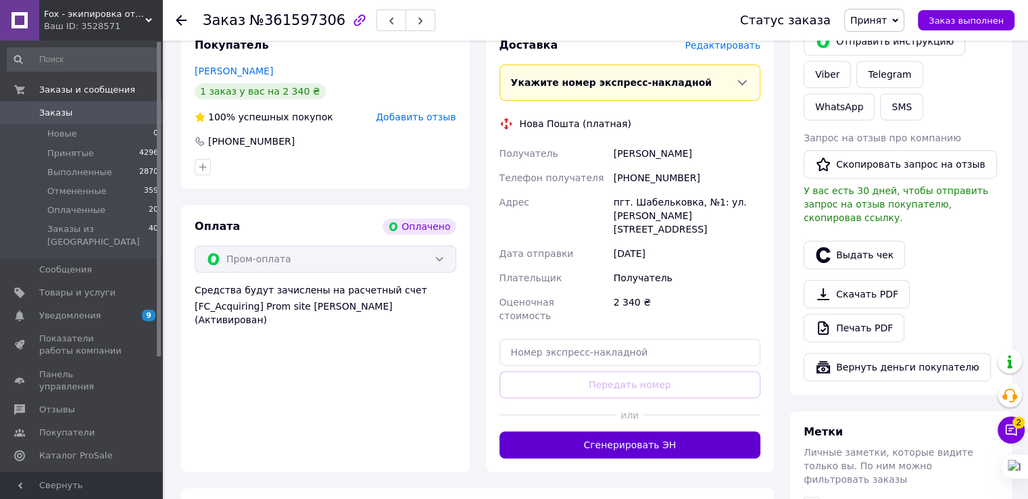
click at [569, 431] on button "Сгенерировать ЭН" at bounding box center [631, 444] width 262 height 27
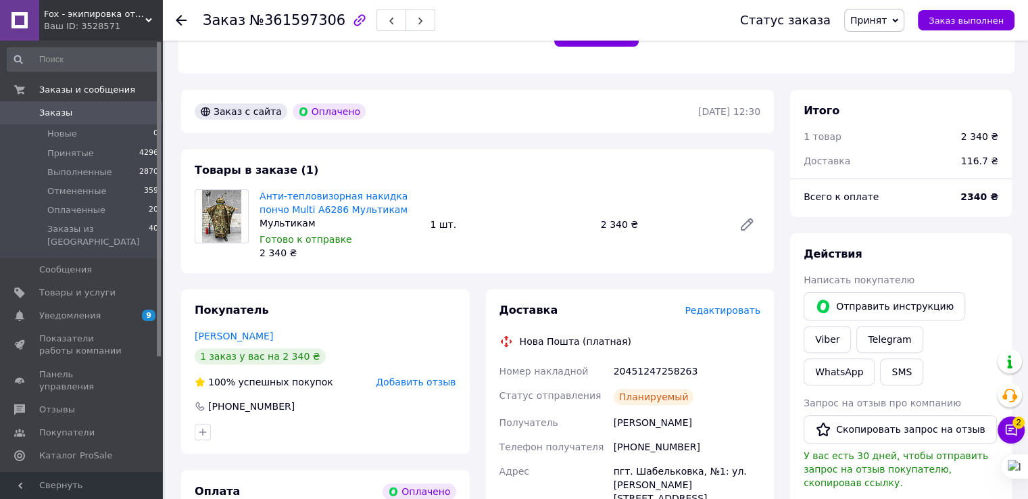
scroll to position [338, 0]
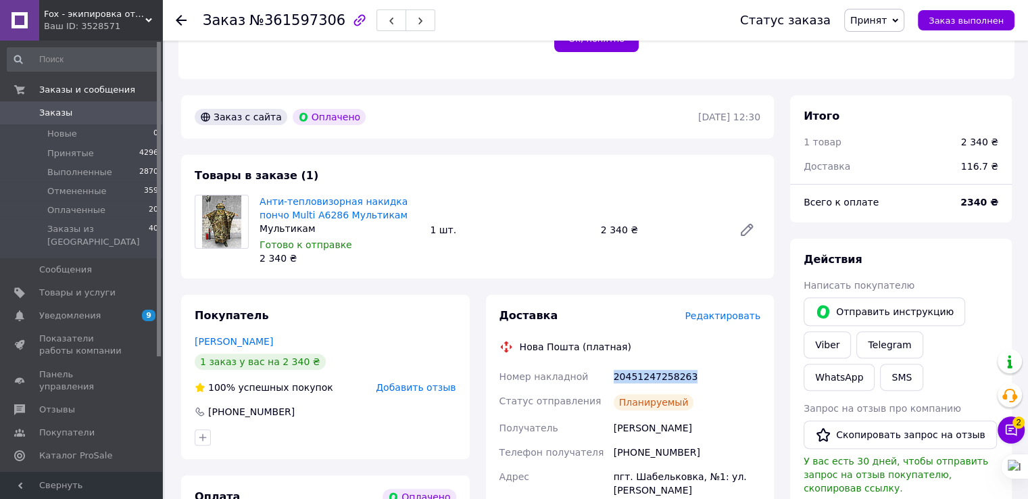
drag, startPoint x: 690, startPoint y: 379, endPoint x: 614, endPoint y: 374, distance: 75.9
click at [614, 374] on div "20451247258263" at bounding box center [687, 376] width 152 height 24
copy div "20451247258263"
click at [87, 107] on span "Заказы" at bounding box center [82, 113] width 86 height 12
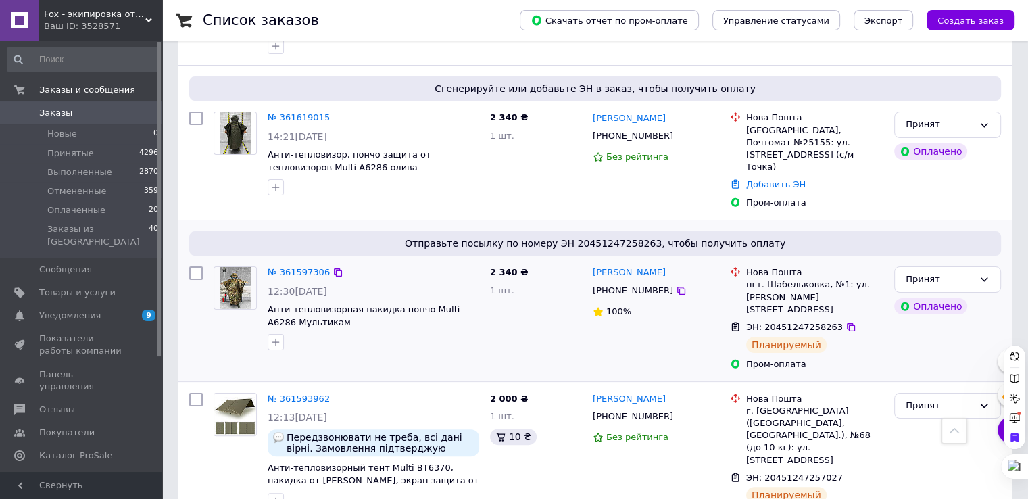
scroll to position [135, 0]
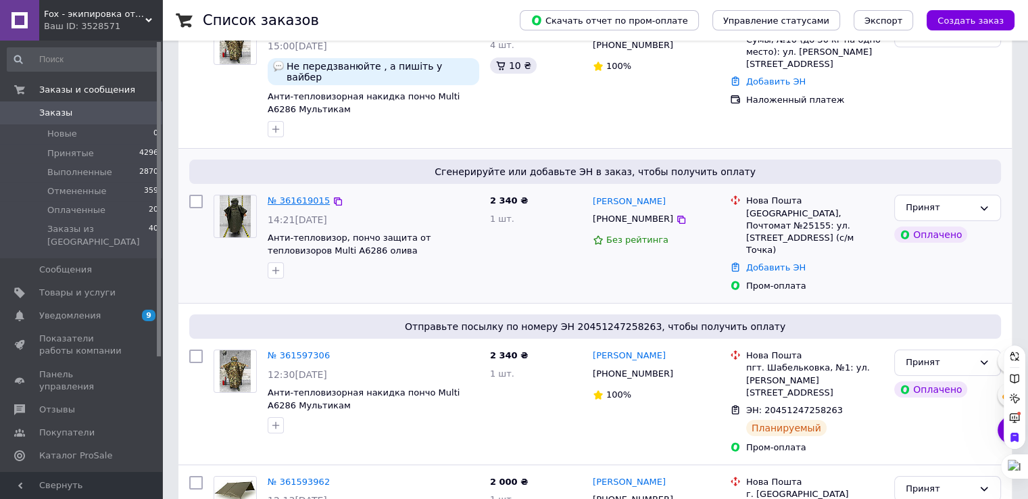
click at [306, 195] on link "№ 361619015" at bounding box center [299, 200] width 62 height 10
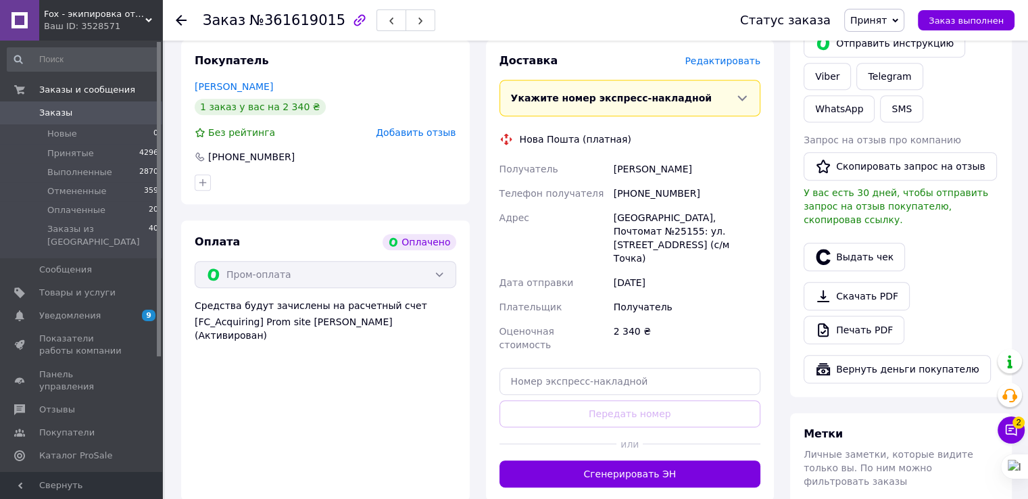
scroll to position [609, 0]
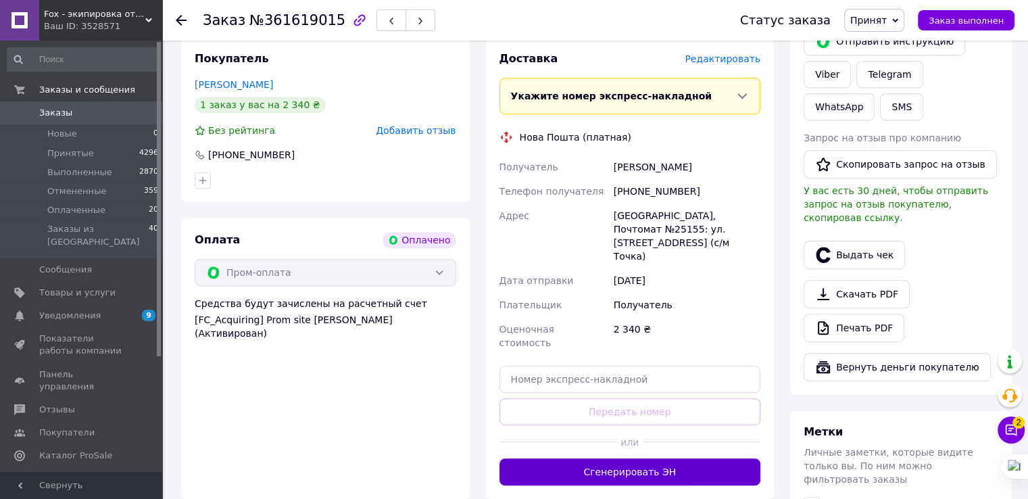
click at [606, 458] on button "Сгенерировать ЭН" at bounding box center [631, 471] width 262 height 27
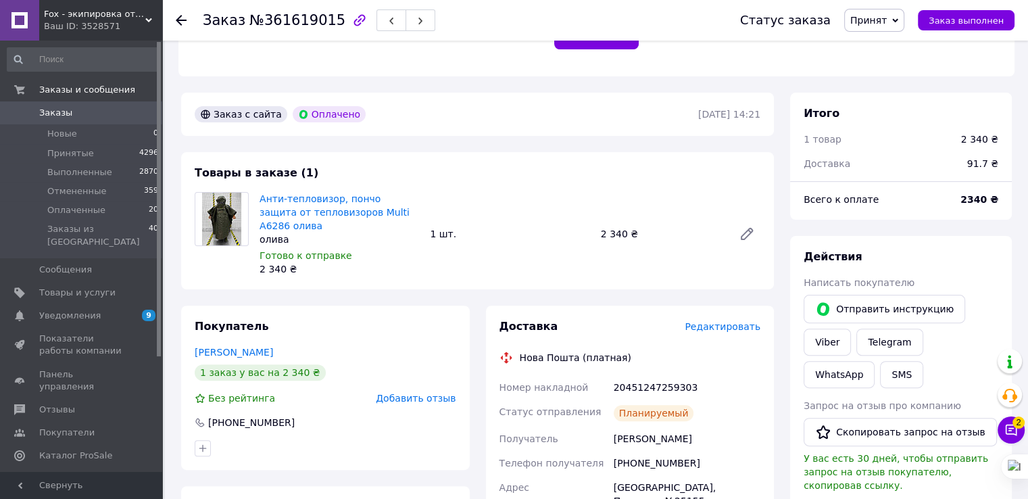
scroll to position [338, 0]
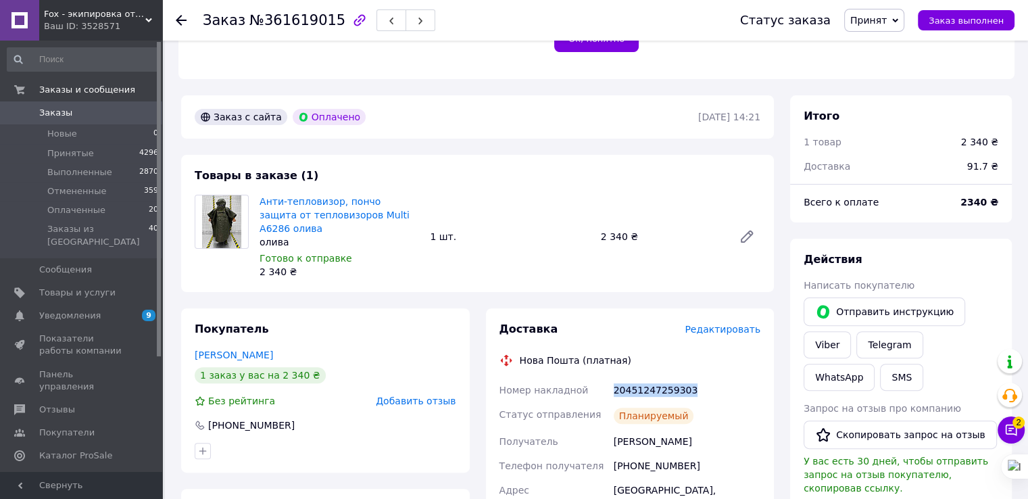
drag, startPoint x: 690, startPoint y: 382, endPoint x: 606, endPoint y: 381, distance: 84.5
copy div "Номер накладной 20451247259303"
click at [87, 106] on link "Заказы 0" at bounding box center [83, 112] width 166 height 23
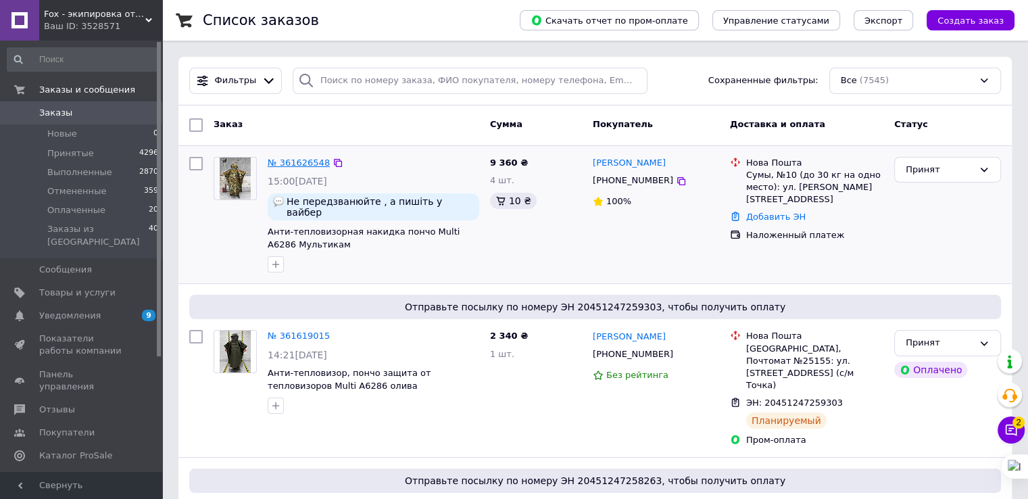
click at [312, 164] on link "№ 361626548" at bounding box center [299, 163] width 62 height 10
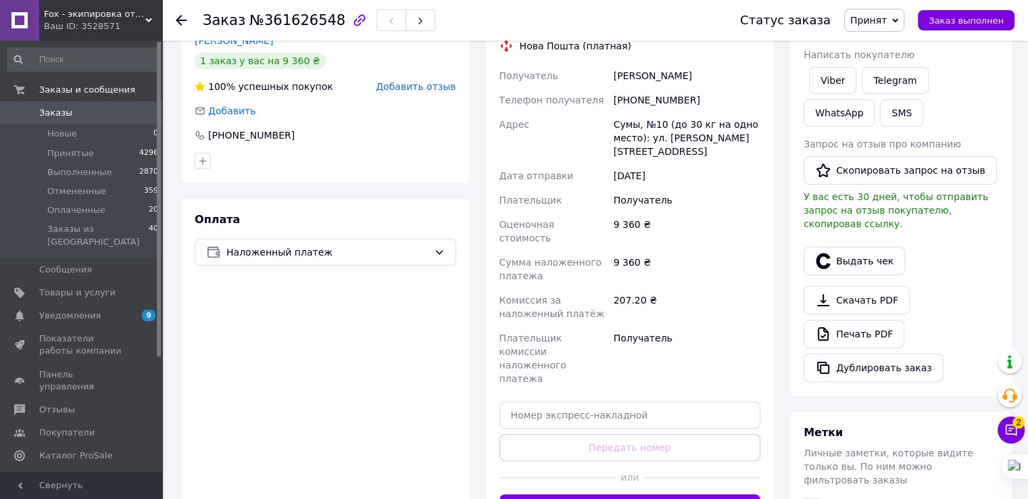
scroll to position [270, 0]
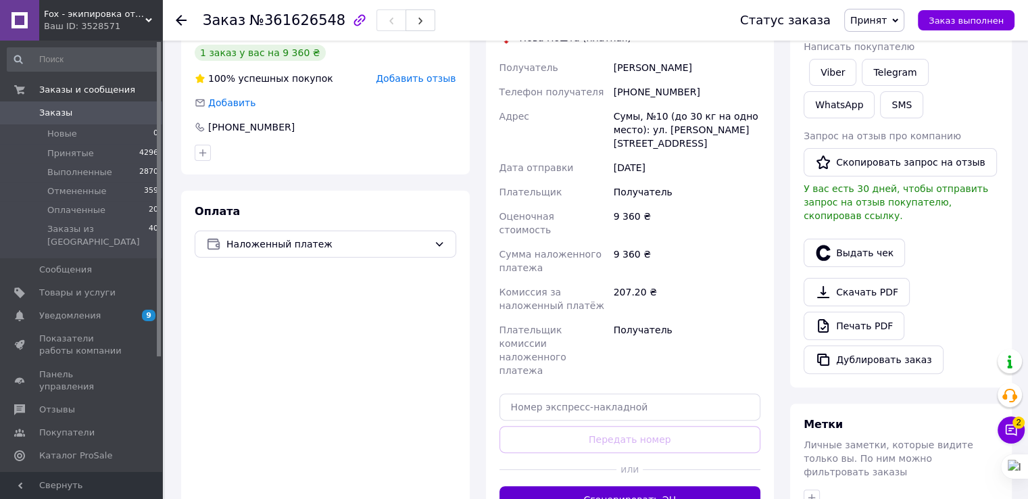
click at [631, 486] on button "Сгенерировать ЭН" at bounding box center [631, 499] width 262 height 27
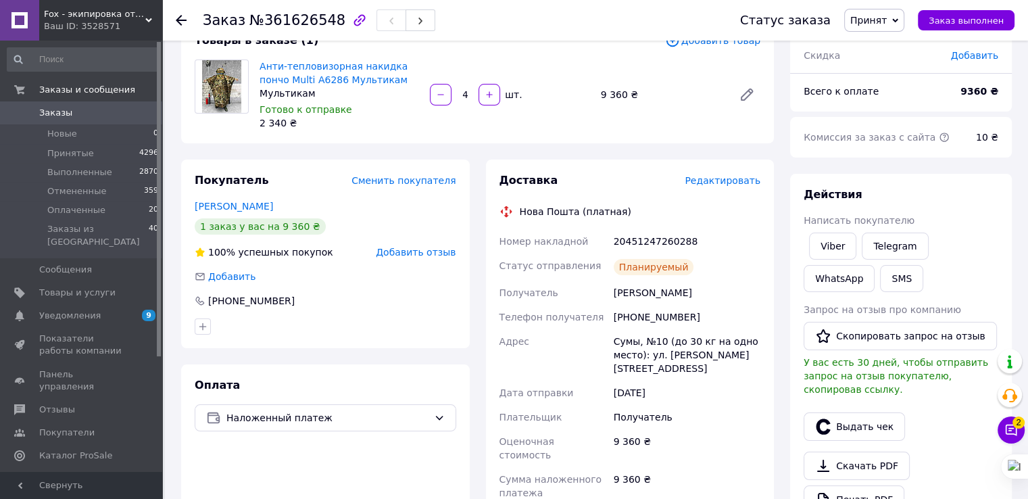
scroll to position [68, 0]
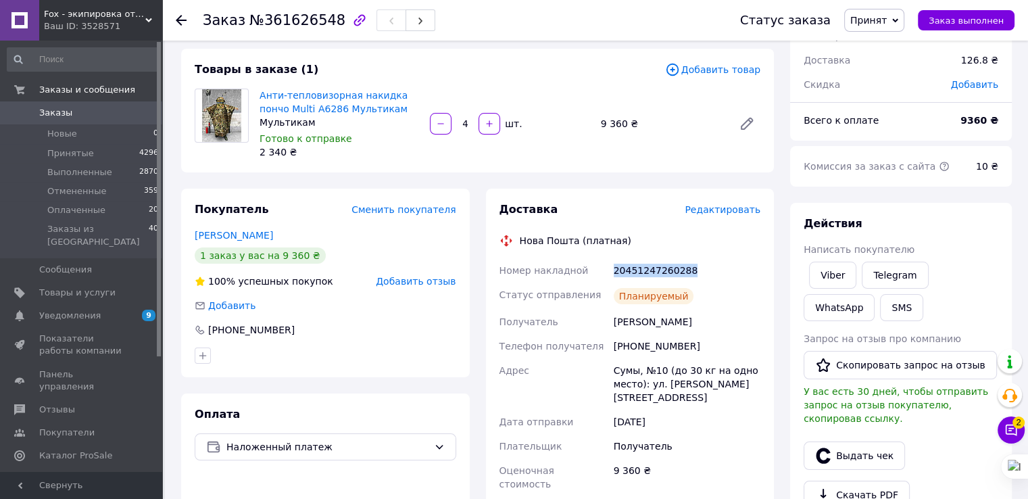
drag, startPoint x: 692, startPoint y: 271, endPoint x: 612, endPoint y: 274, distance: 80.5
click at [612, 274] on div "20451247260288" at bounding box center [687, 270] width 152 height 24
click at [96, 108] on span "Заказы" at bounding box center [82, 113] width 86 height 12
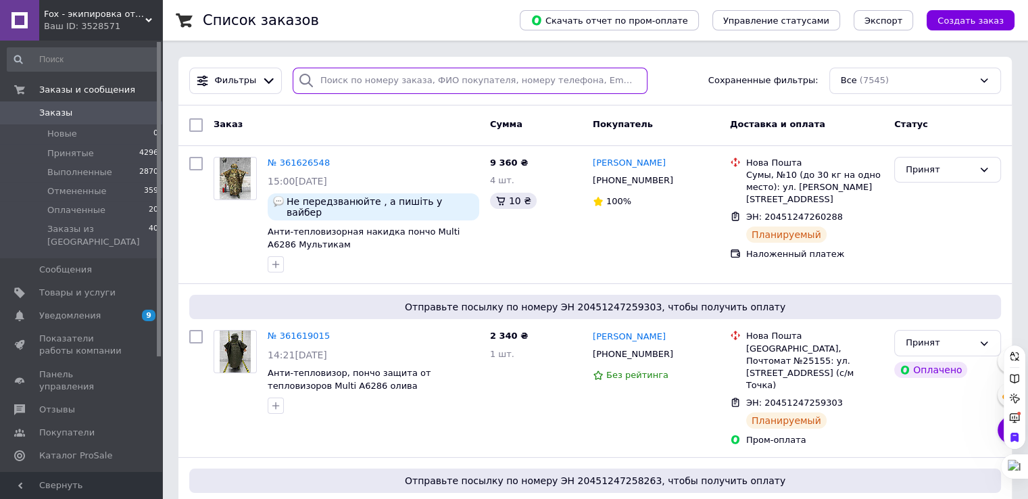
click at [430, 83] on input "search" at bounding box center [470, 81] width 355 height 26
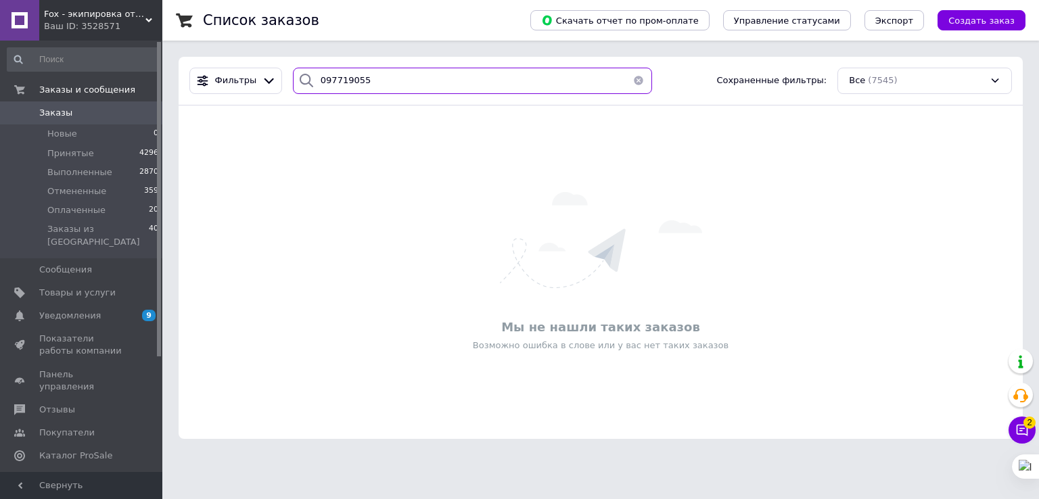
type input "0977190558"
drag, startPoint x: 376, startPoint y: 83, endPoint x: 302, endPoint y: 78, distance: 74.6
click at [302, 78] on div "0977190558" at bounding box center [473, 81] width 360 height 26
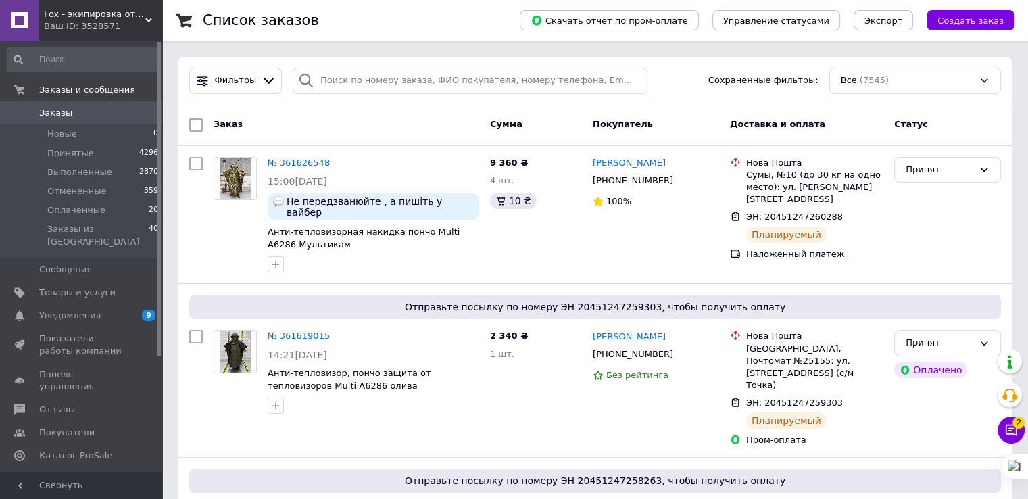
click at [72, 114] on span "Заказы" at bounding box center [82, 113] width 86 height 12
